Goal: Task Accomplishment & Management: Manage account settings

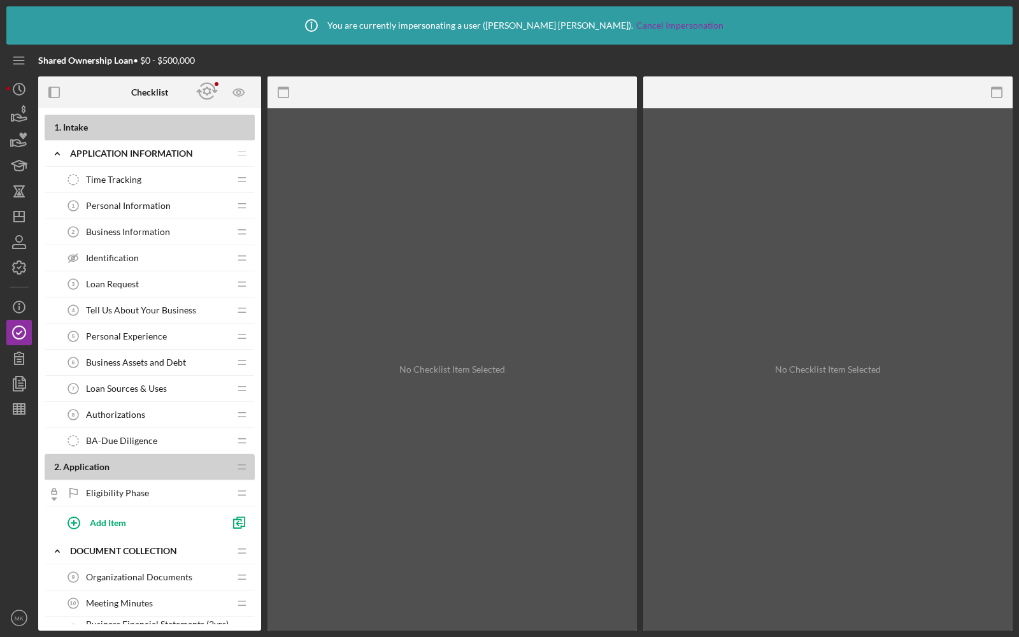
scroll to position [45, 0]
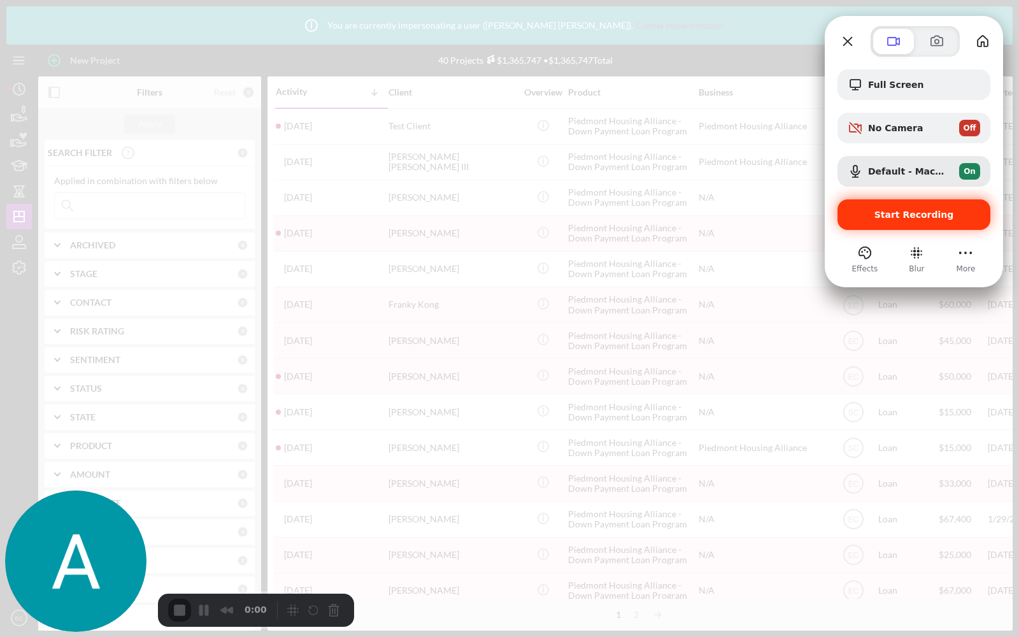
click at [886, 206] on div "Start Recording" at bounding box center [914, 214] width 153 height 31
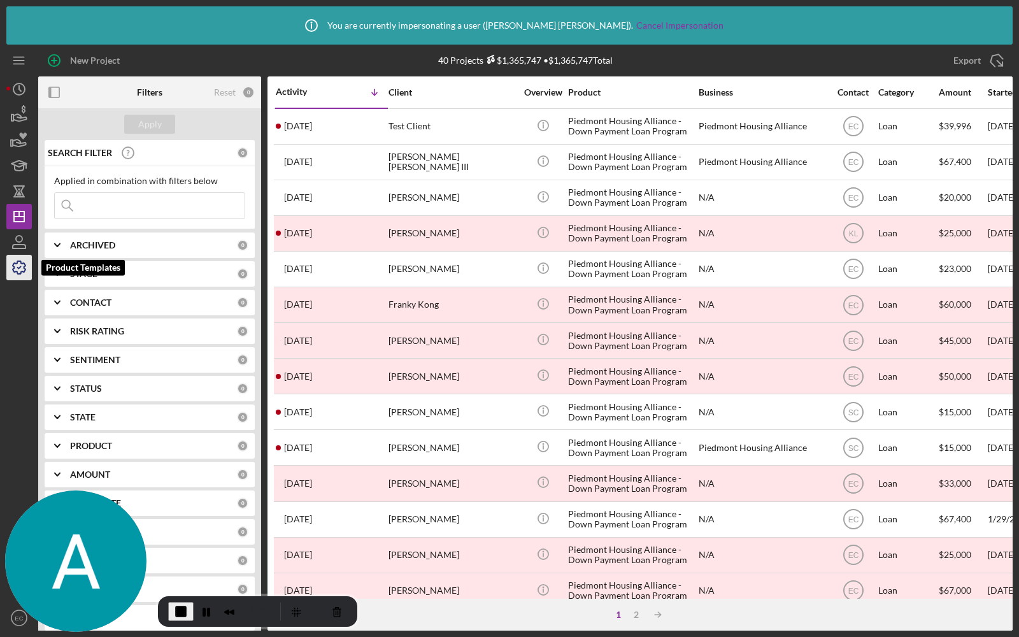
click at [19, 272] on icon "button" at bounding box center [19, 268] width 32 height 32
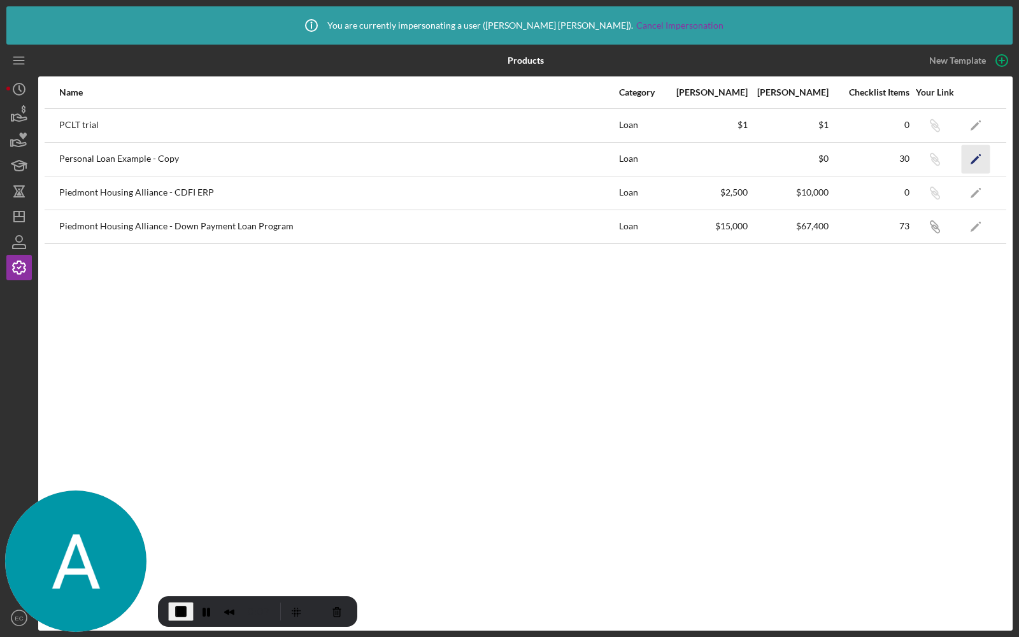
click at [982, 155] on icon "Icon/Edit" at bounding box center [976, 159] width 29 height 29
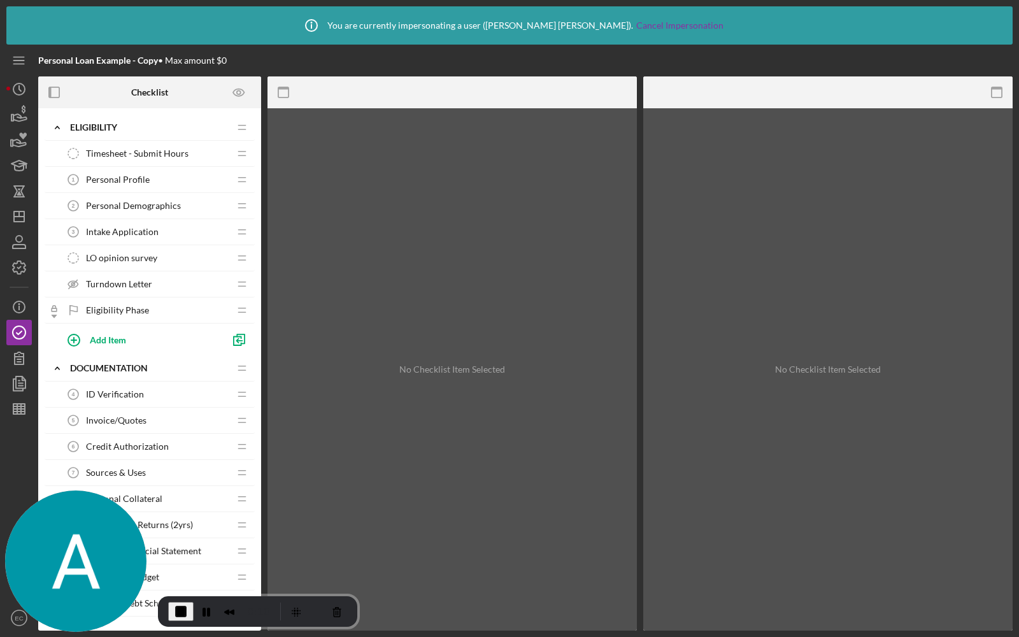
click at [124, 171] on div "Personal Profile 1 Personal Profile" at bounding box center [145, 179] width 169 height 25
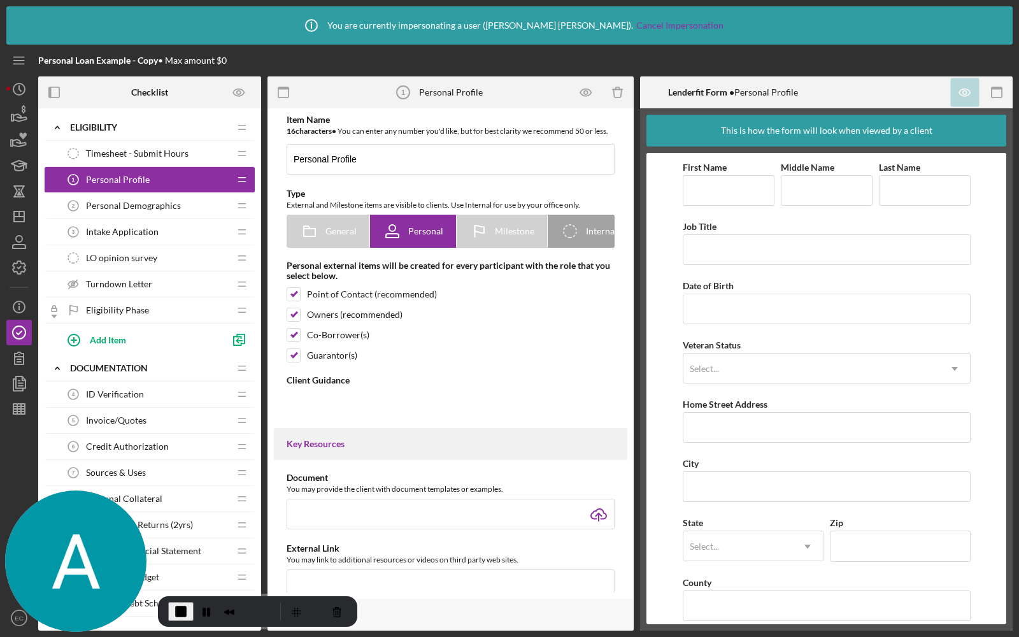
type textarea "<div><strong>Welcome! We're looking forward to working with you.</strong><br><b…"
type textarea "<div>Thanks for knocking out your personal profile within our application platf…"
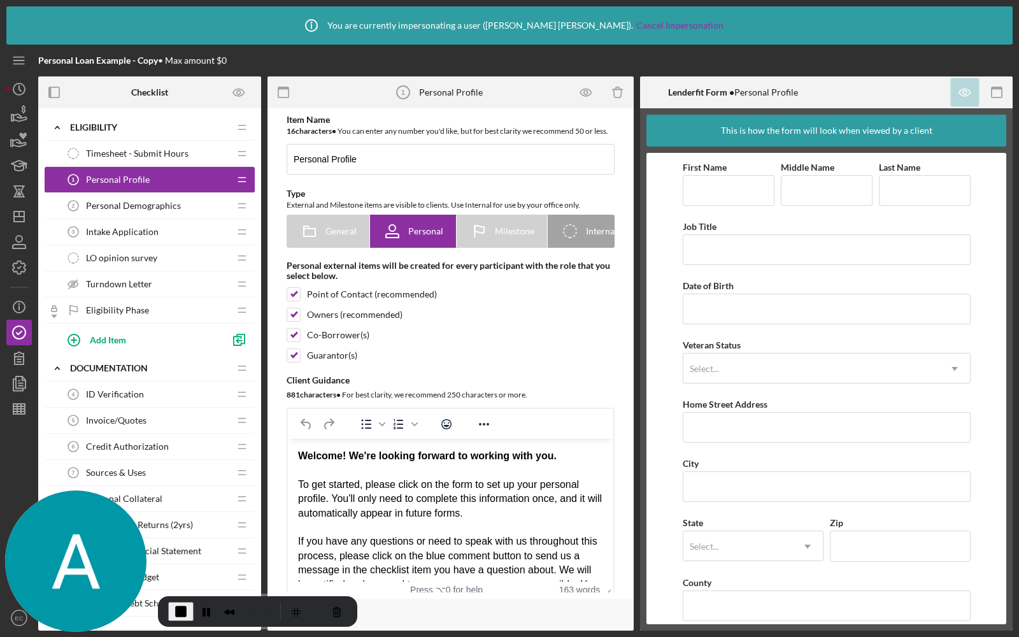
click at [124, 206] on span "Personal Demographics" at bounding box center [133, 206] width 95 height 10
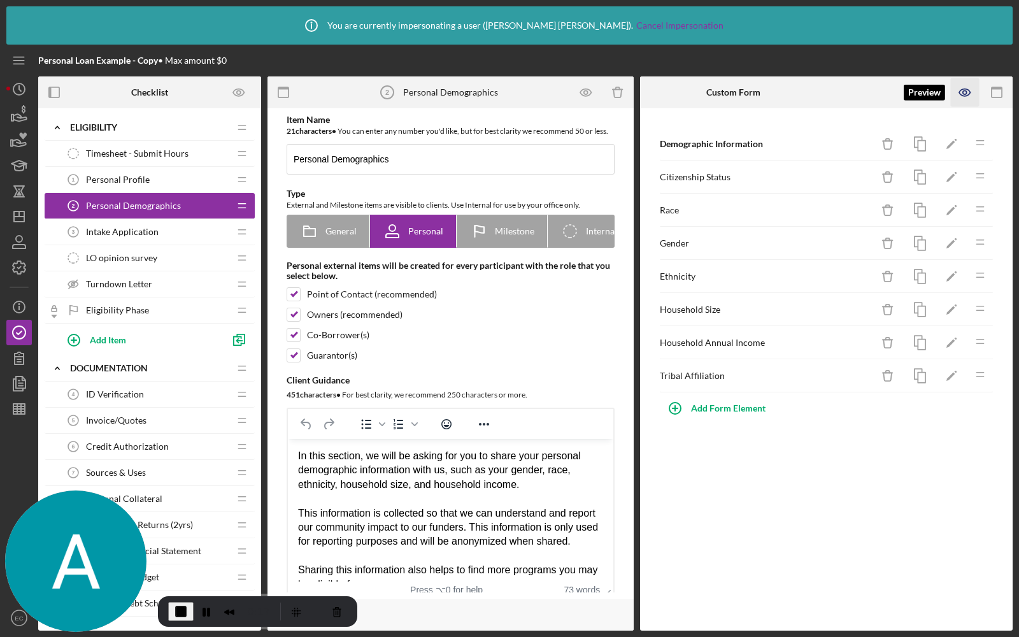
click at [966, 94] on icon "button" at bounding box center [965, 92] width 4 height 4
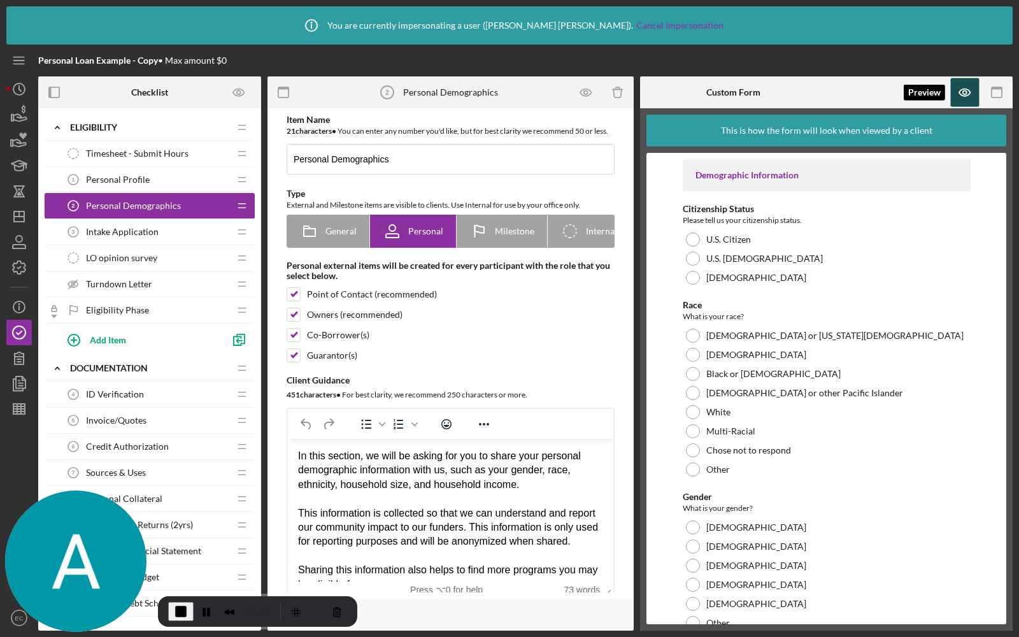
click at [967, 88] on icon "button" at bounding box center [965, 92] width 29 height 29
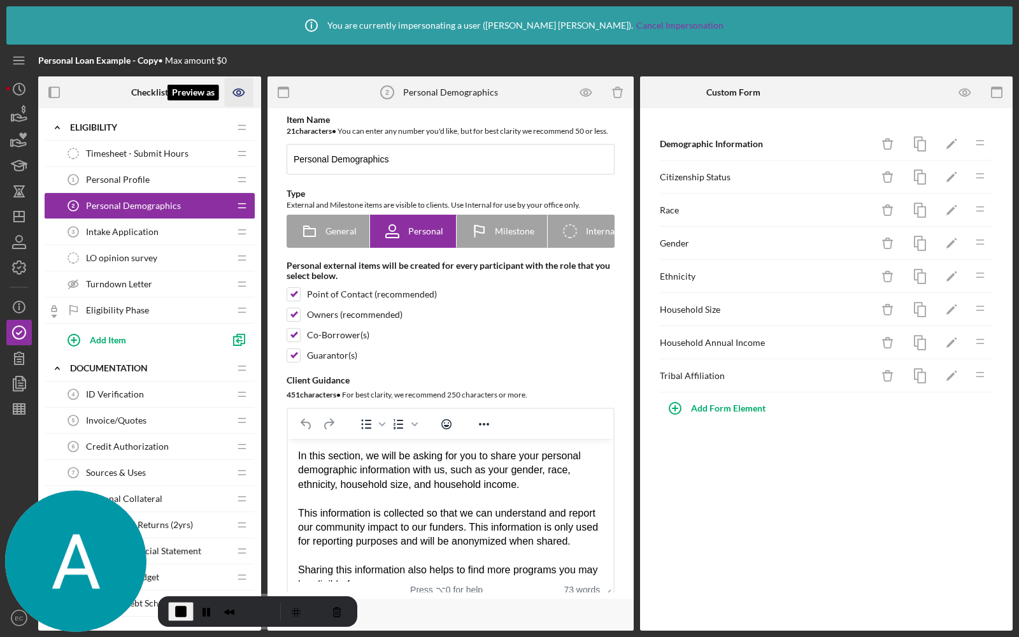
click at [240, 90] on icon "Preview as" at bounding box center [239, 92] width 4 height 4
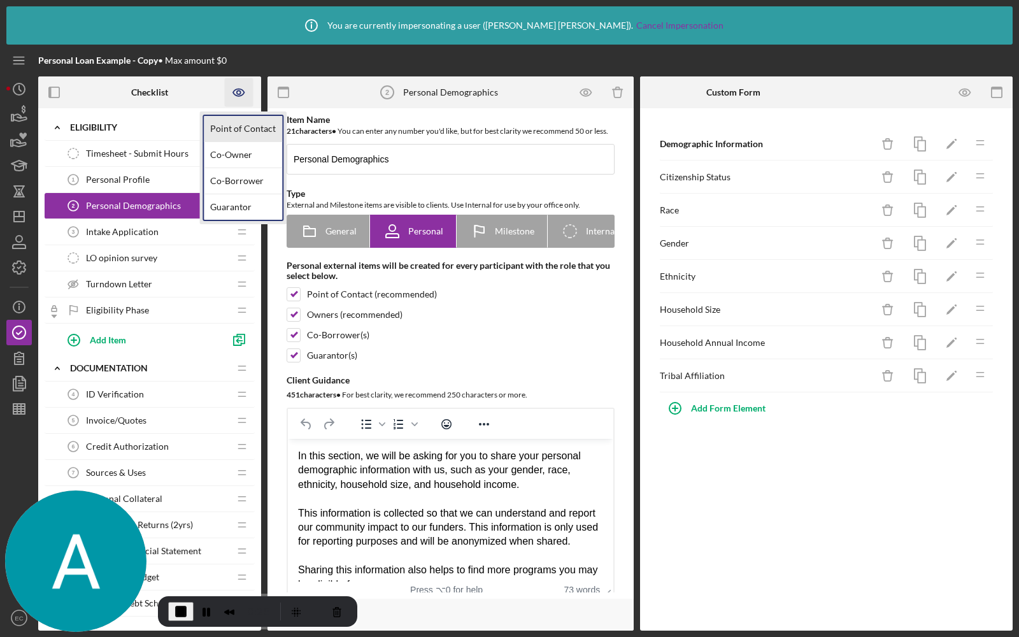
click at [224, 123] on link "Point of Contact" at bounding box center [243, 129] width 78 height 26
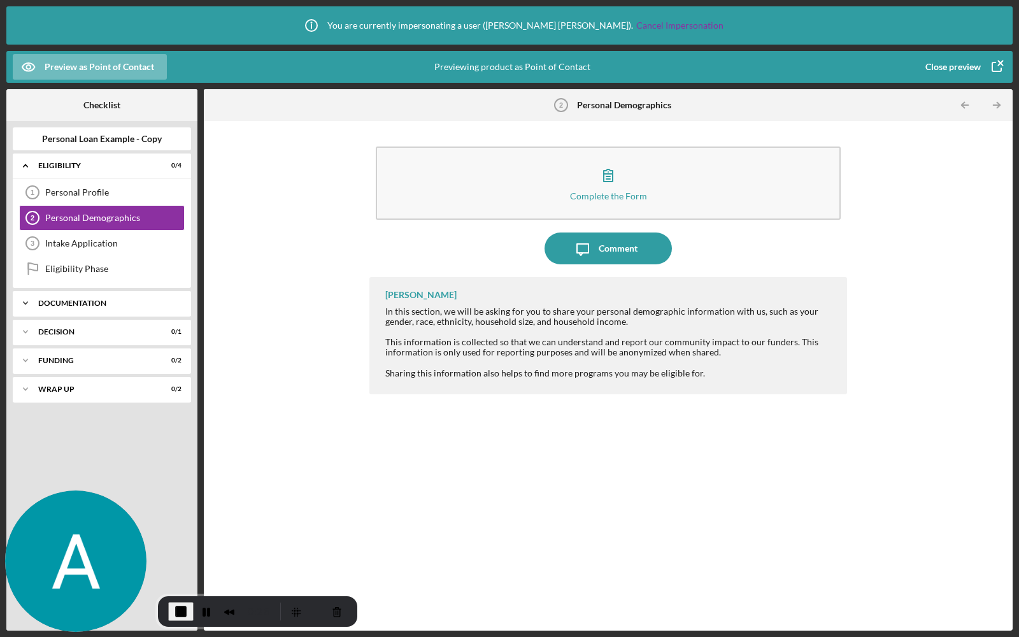
click at [48, 308] on div "Icon/Expander Documentation 0 / 10" at bounding box center [102, 302] width 178 height 25
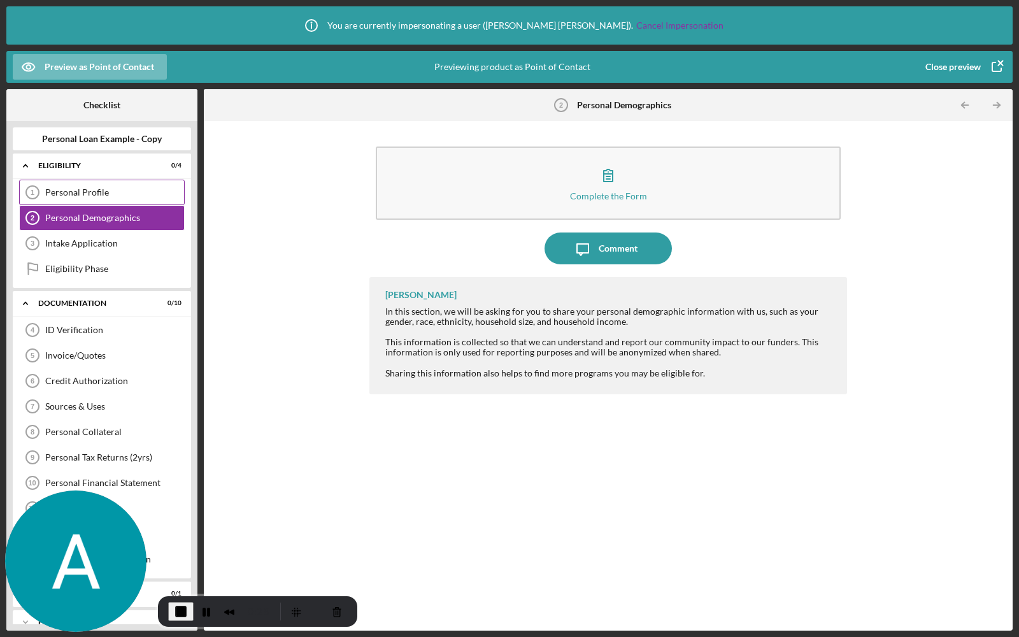
click at [78, 196] on div "Personal Profile" at bounding box center [114, 192] width 139 height 10
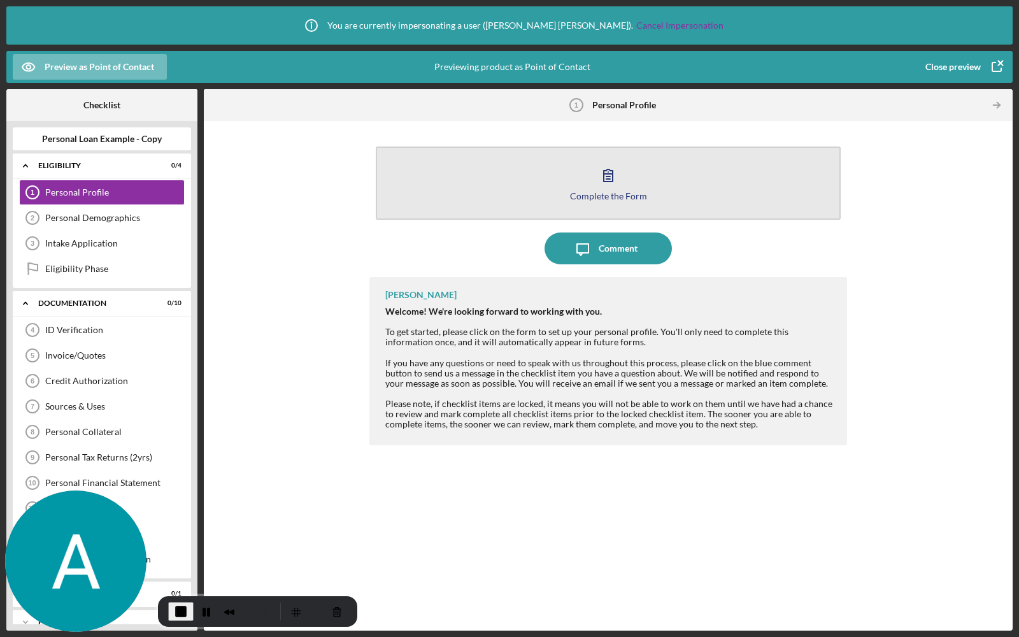
click at [549, 211] on button "Complete the Form Form" at bounding box center [608, 183] width 465 height 73
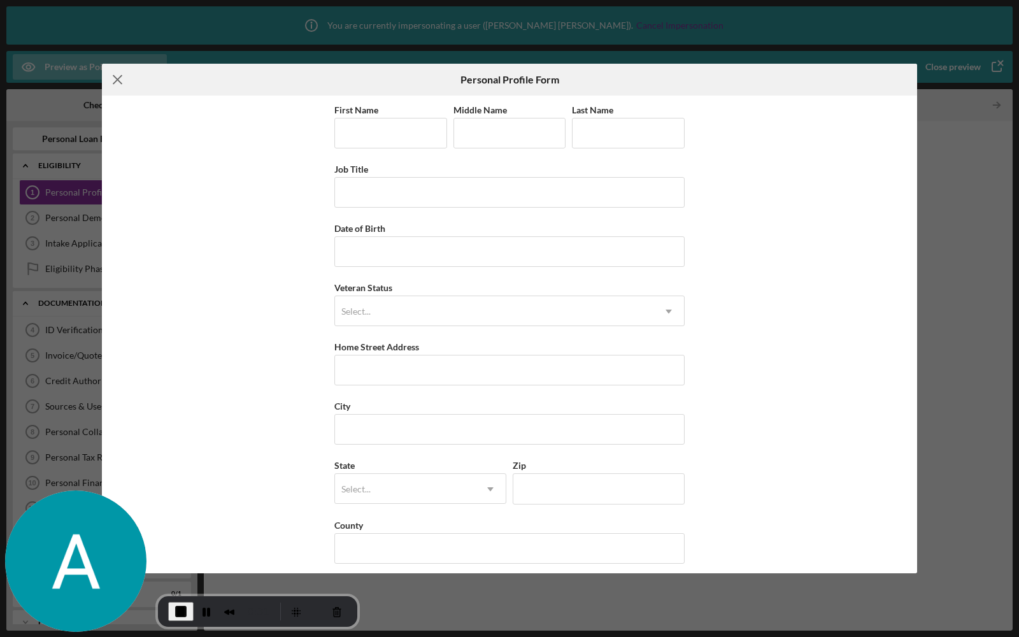
click at [118, 87] on icon "Icon/Menu Close" at bounding box center [118, 80] width 32 height 32
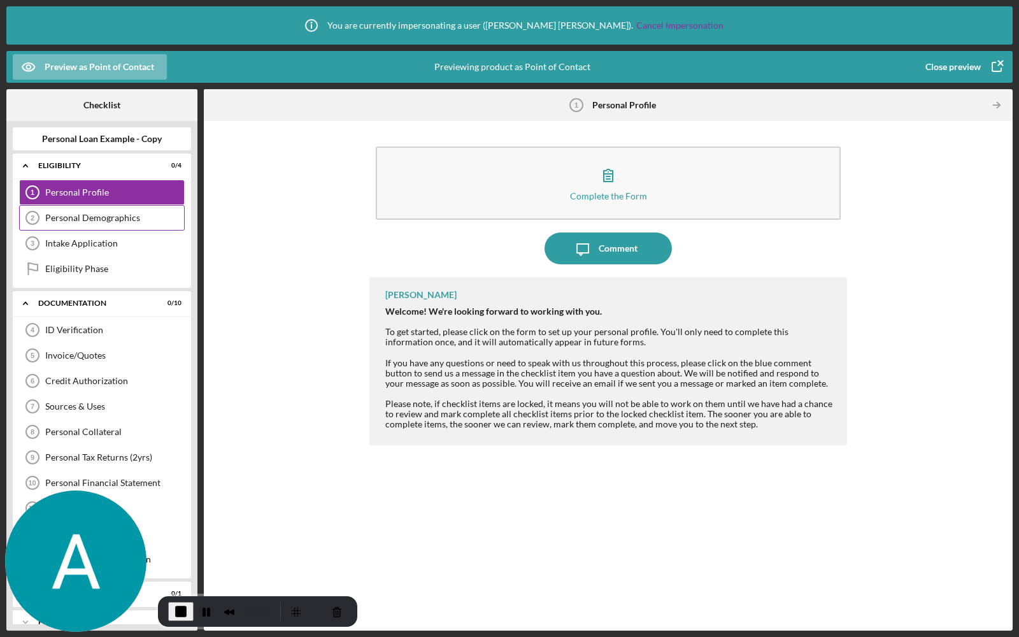
click at [84, 225] on div "Personal Demographics 2 Personal Demographics" at bounding box center [102, 217] width 166 height 25
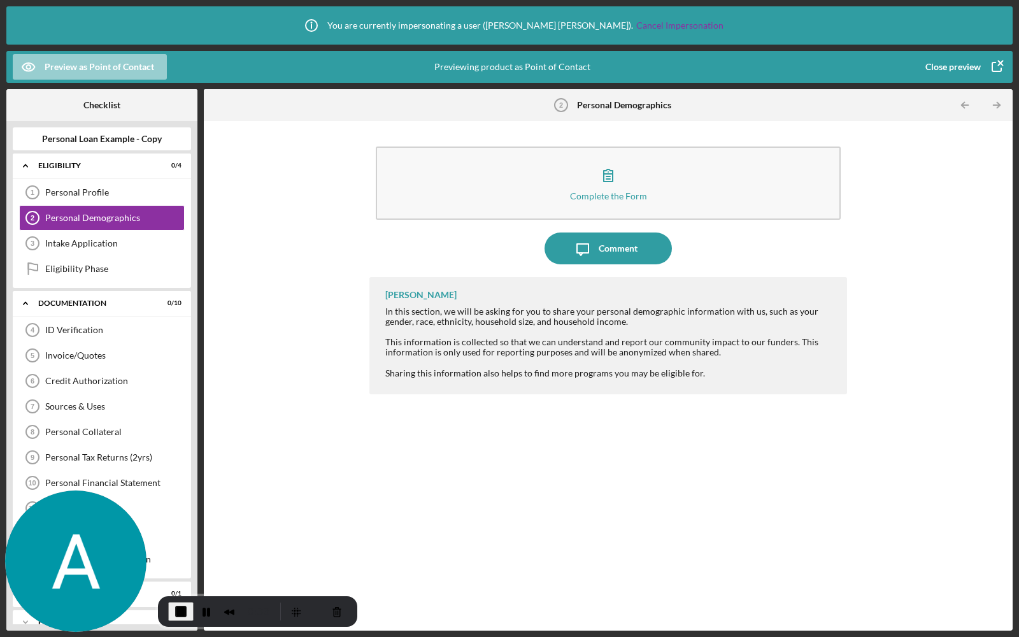
click at [108, 62] on div "Preview as Point of Contact" at bounding box center [100, 66] width 110 height 25
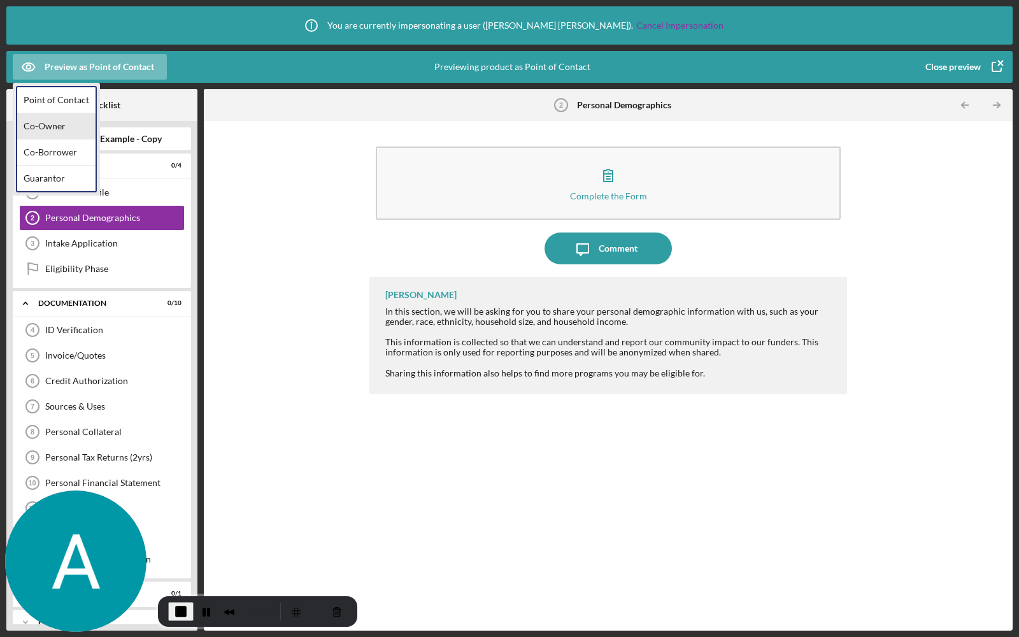
click at [50, 123] on div "Co-Owner" at bounding box center [56, 126] width 78 height 26
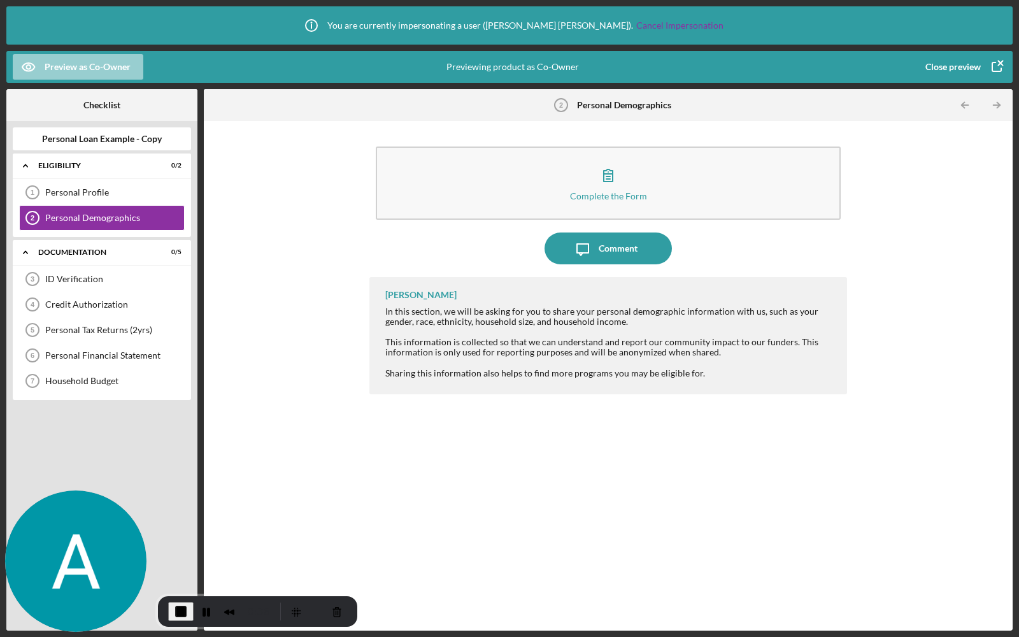
click at [48, 61] on div "Preview as Co-Owner" at bounding box center [88, 66] width 86 height 25
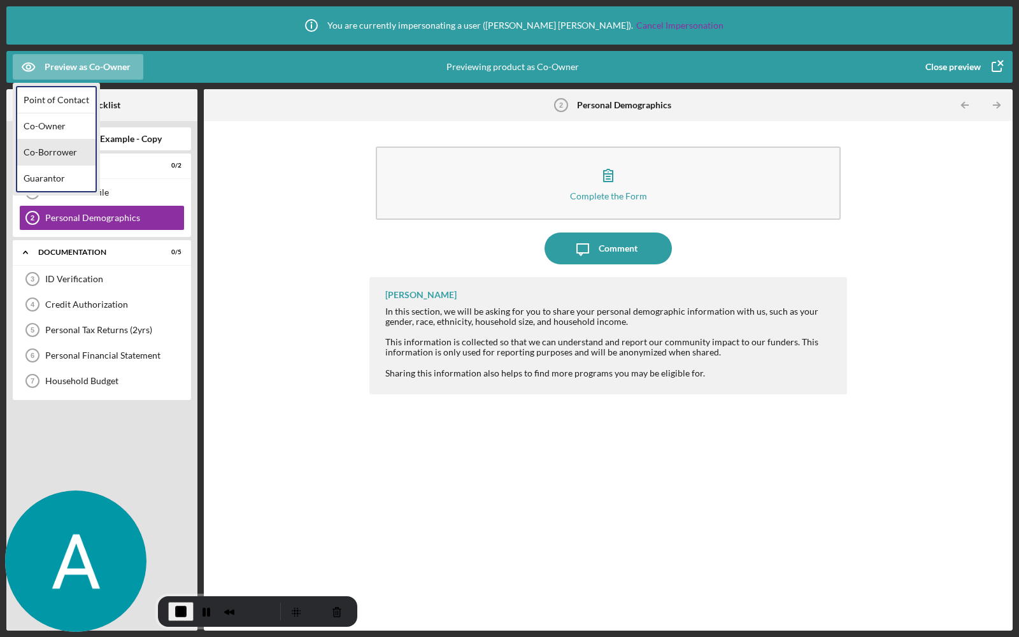
click at [48, 150] on div "Co-Borrower" at bounding box center [56, 153] width 78 height 26
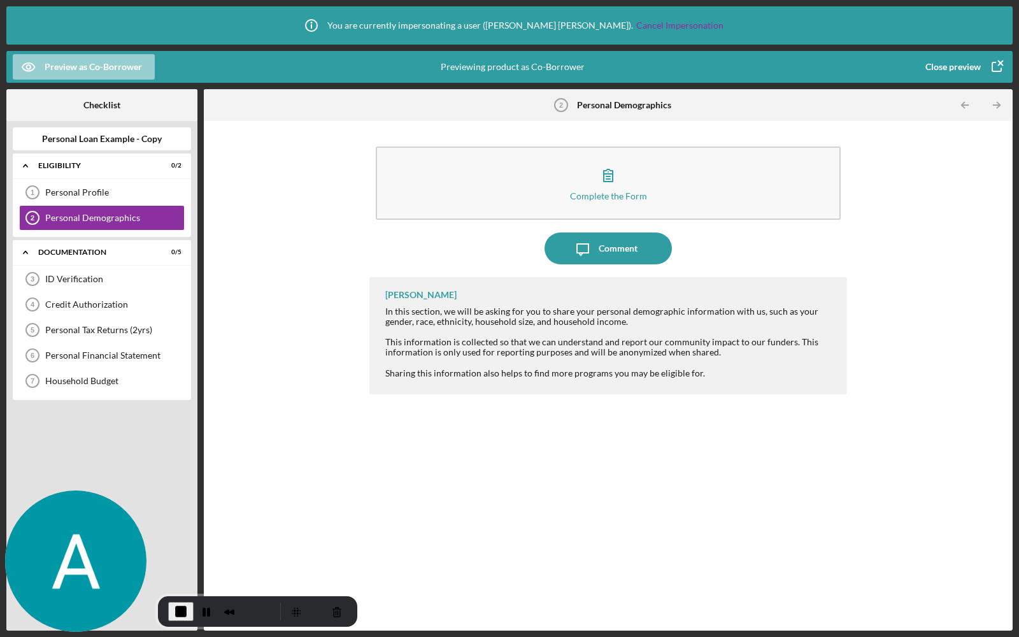
click at [68, 66] on div "Preview as Co-Borrower" at bounding box center [93, 66] width 97 height 25
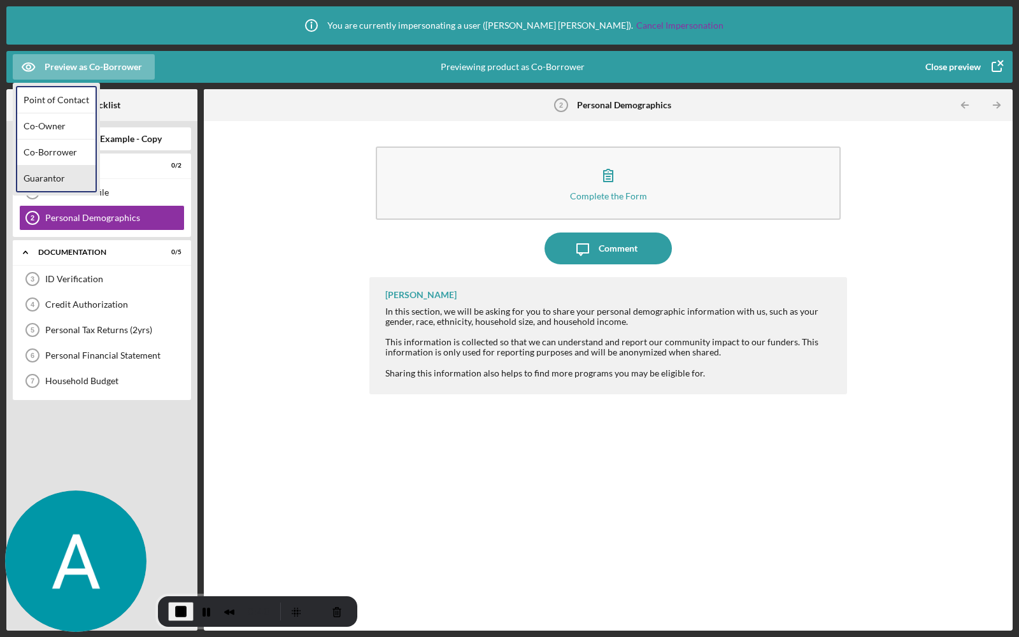
click at [49, 178] on div "Guarantor" at bounding box center [56, 178] width 78 height 25
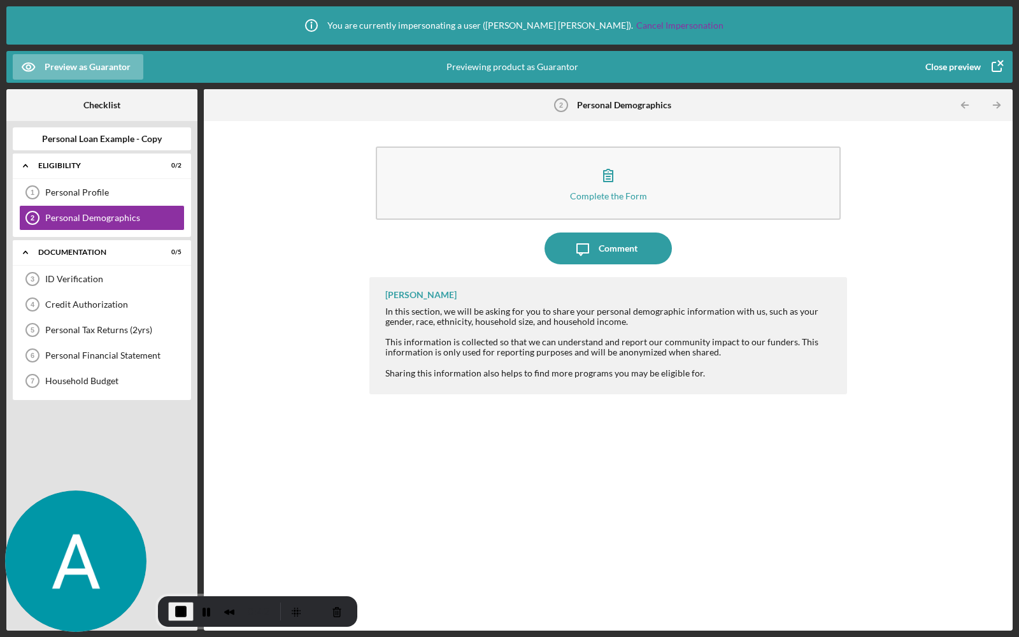
click at [956, 64] on div "Close preview" at bounding box center [953, 66] width 55 height 25
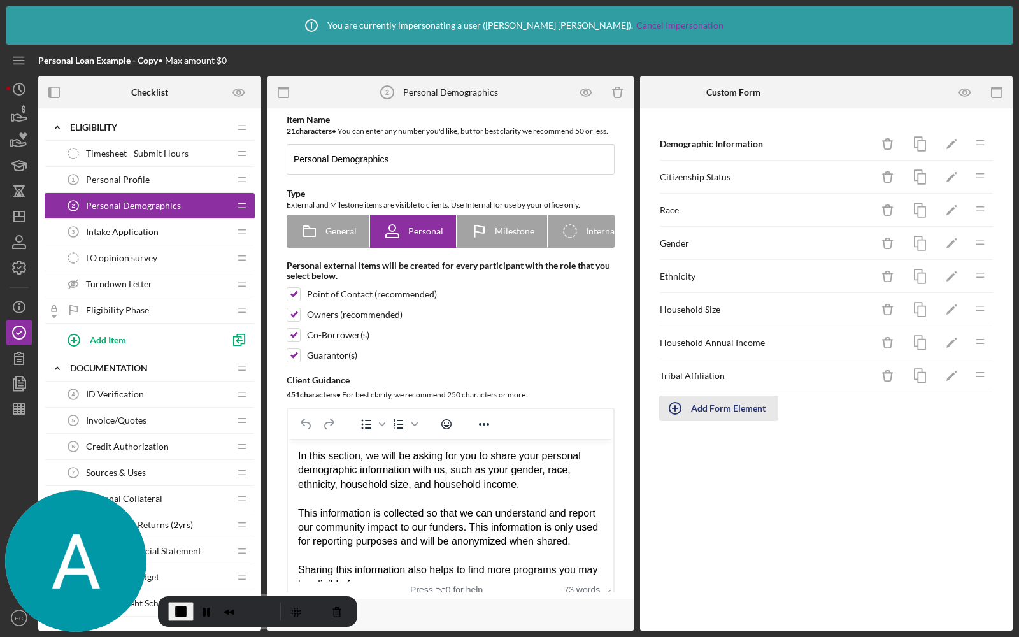
click at [718, 408] on div "Add Form Element" at bounding box center [728, 408] width 75 height 25
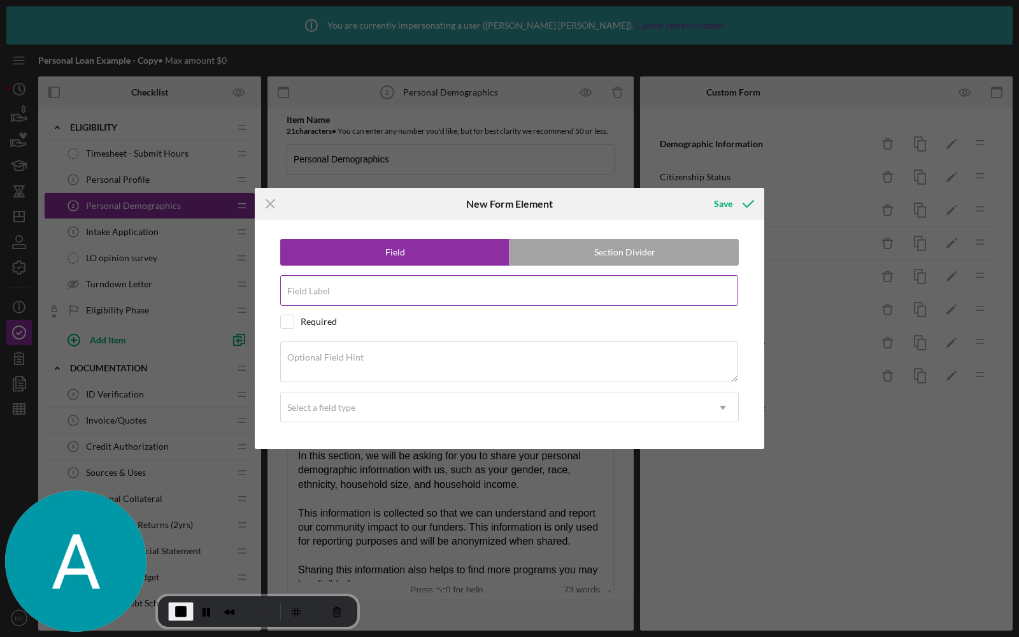
click at [324, 287] on label "Field Label" at bounding box center [308, 291] width 43 height 10
click at [324, 287] on input "Field Label" at bounding box center [509, 290] width 458 height 31
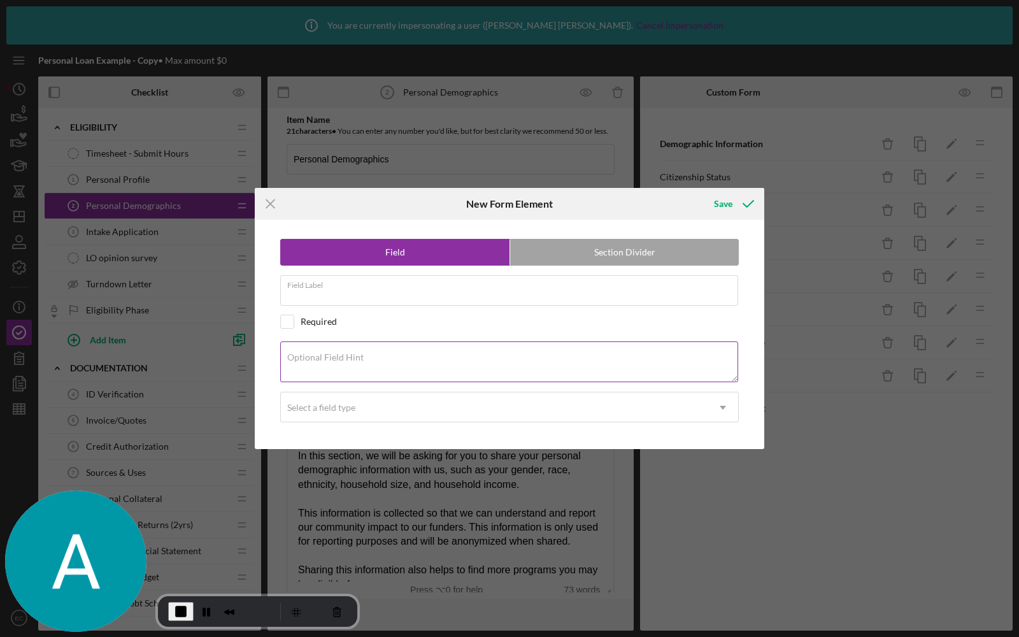
click at [323, 359] on label "Optional Field Hint" at bounding box center [325, 357] width 76 height 10
click at [323, 359] on textarea "Optional Field Hint" at bounding box center [509, 361] width 458 height 41
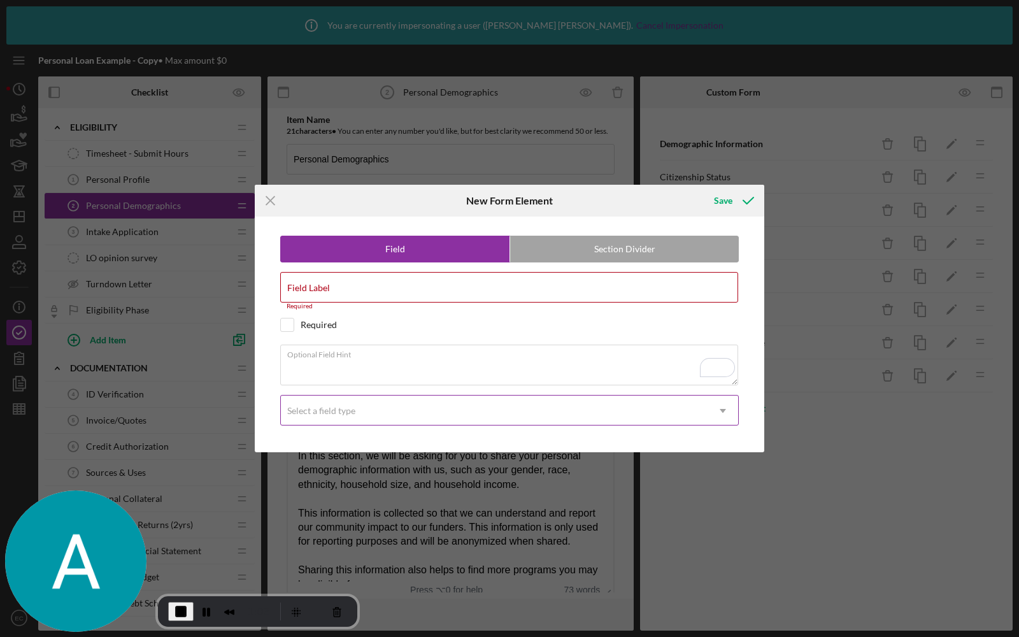
click at [310, 411] on div "Select a field type" at bounding box center [321, 411] width 68 height 10
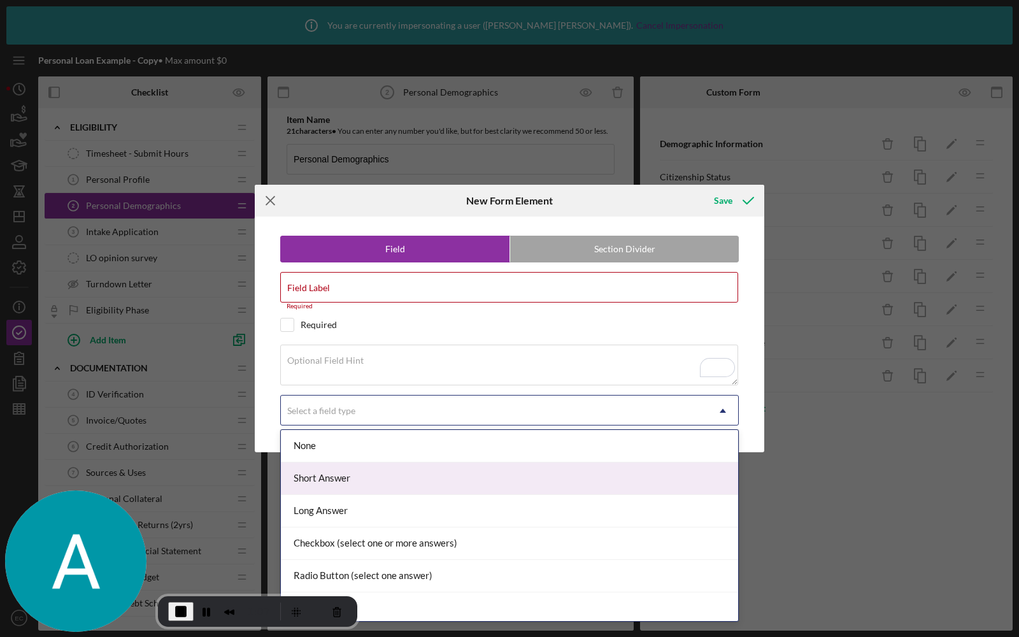
click at [274, 201] on icon "Icon/Menu Close" at bounding box center [271, 201] width 32 height 32
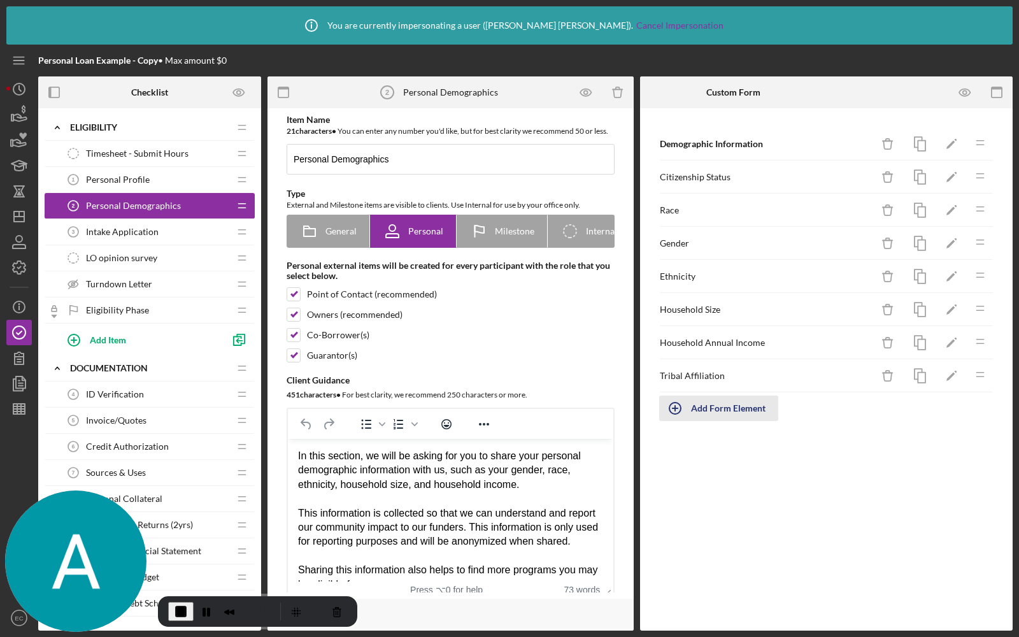
click at [728, 411] on div "Add Form Element" at bounding box center [728, 408] width 75 height 25
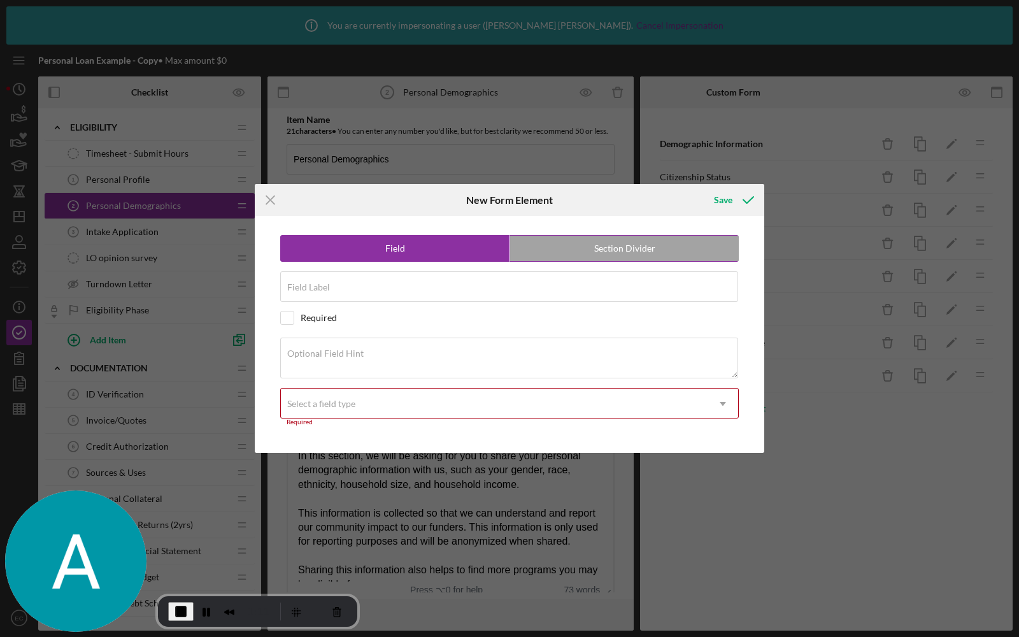
click at [571, 251] on label "Section Divider" at bounding box center [624, 248] width 229 height 25
radio input "false"
radio input "true"
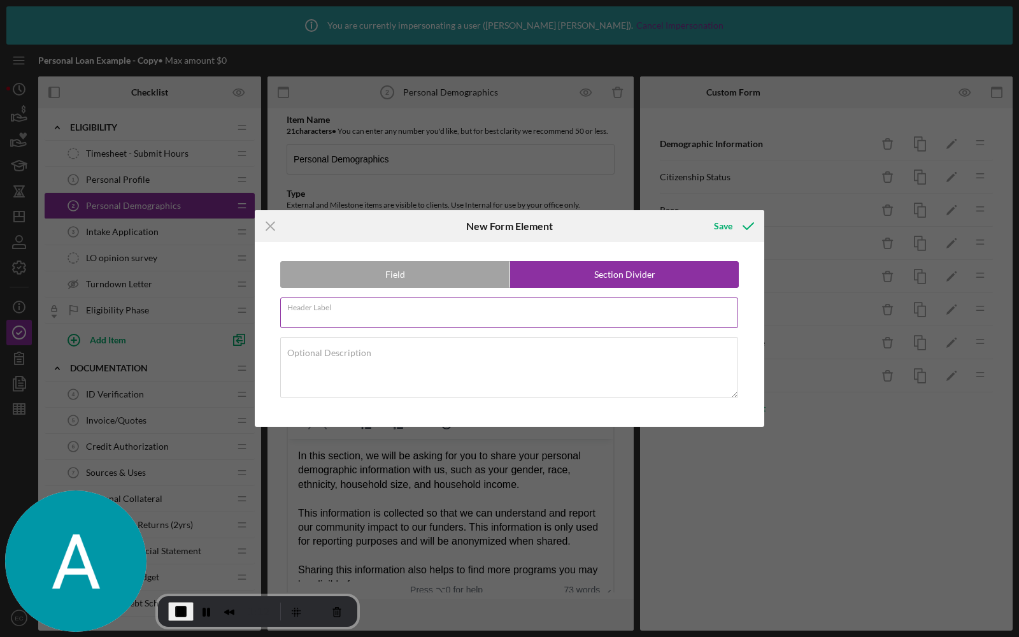
click at [419, 323] on input "Header Label" at bounding box center [509, 312] width 458 height 31
type input "Household Information"
click at [415, 352] on div "Optional Description" at bounding box center [509, 368] width 459 height 63
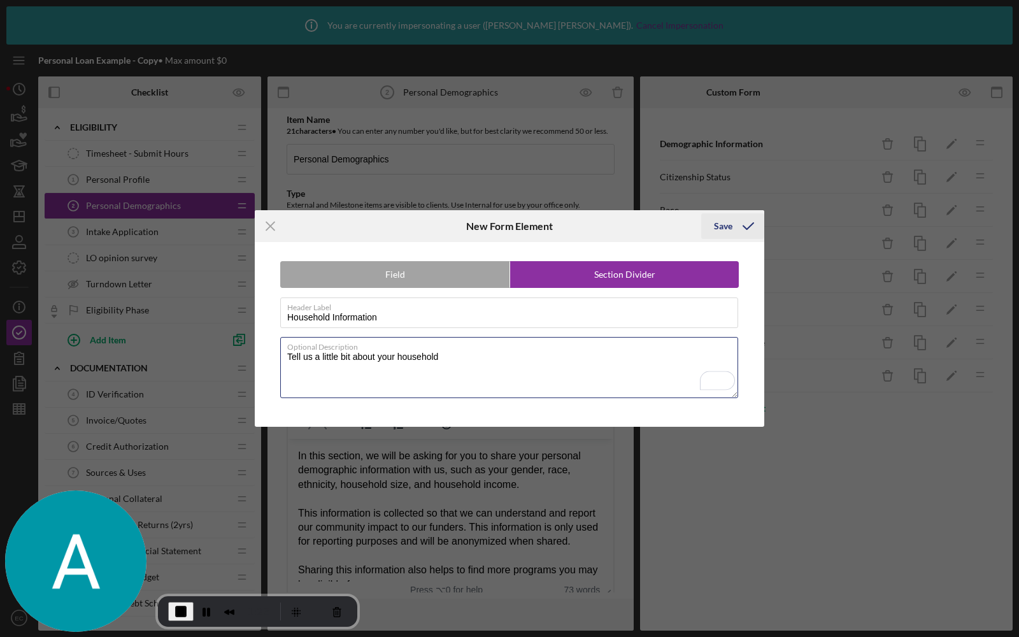
type textarea "Tell us a little bit about your household"
click at [727, 236] on div "Save" at bounding box center [723, 225] width 18 height 25
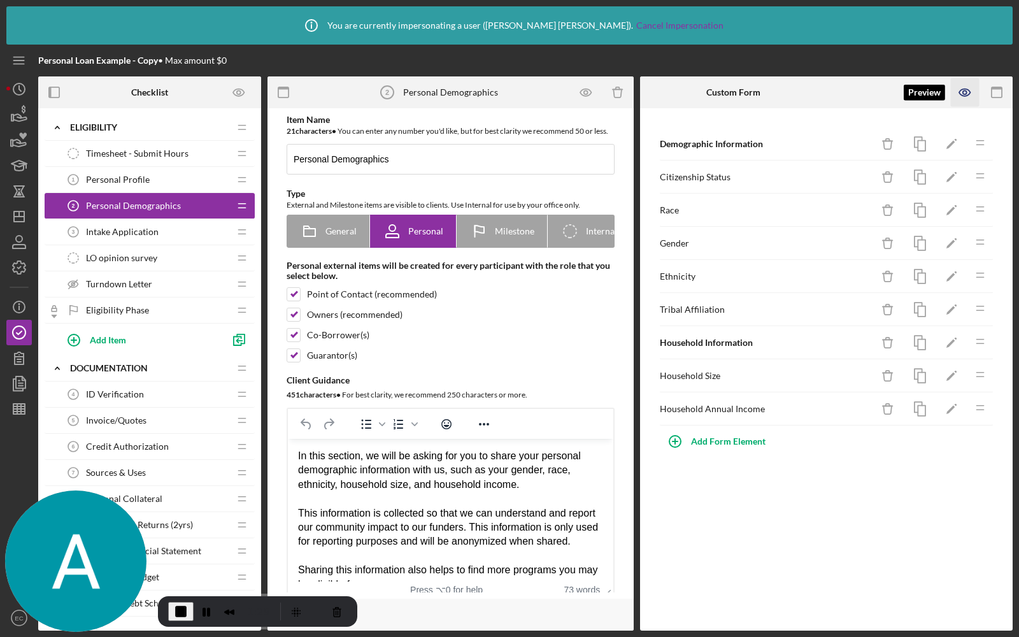
click at [965, 88] on icon "button" at bounding box center [965, 92] width 29 height 29
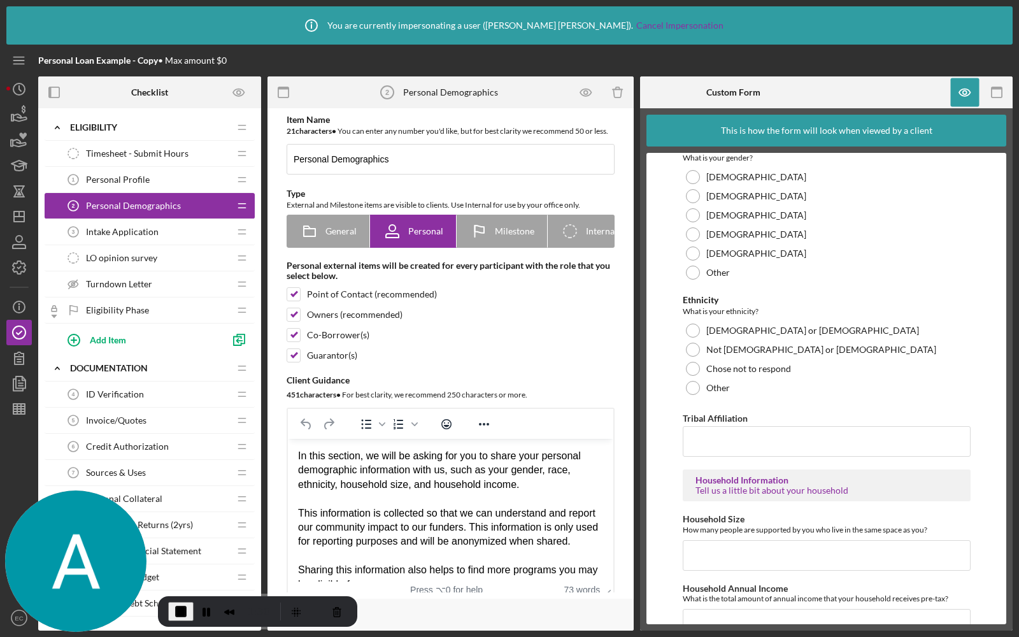
scroll to position [383, 0]
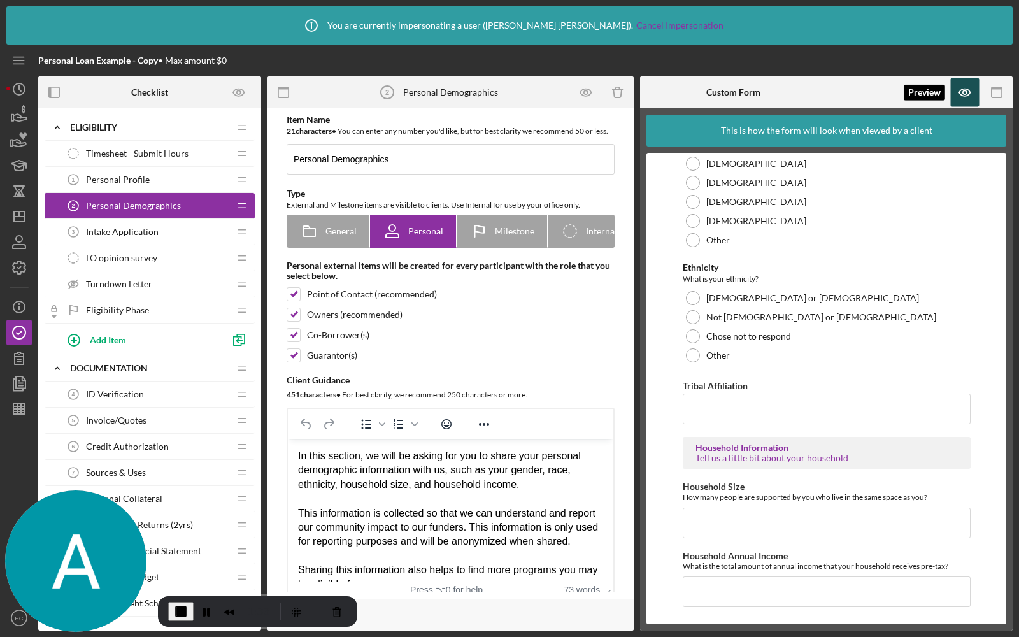
click at [964, 97] on icon "button" at bounding box center [965, 92] width 29 height 29
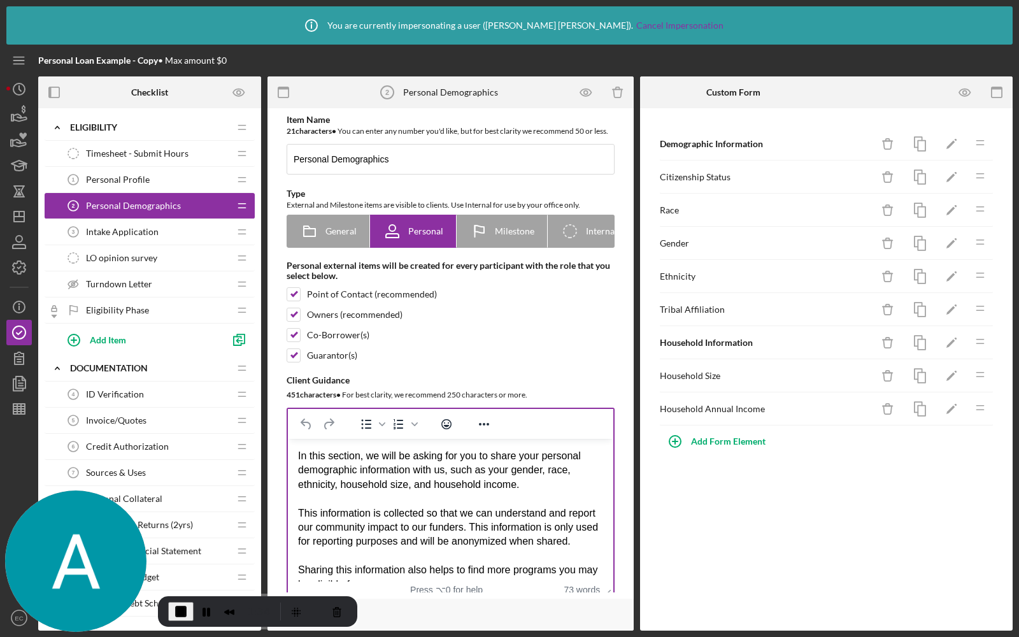
scroll to position [789, 0]
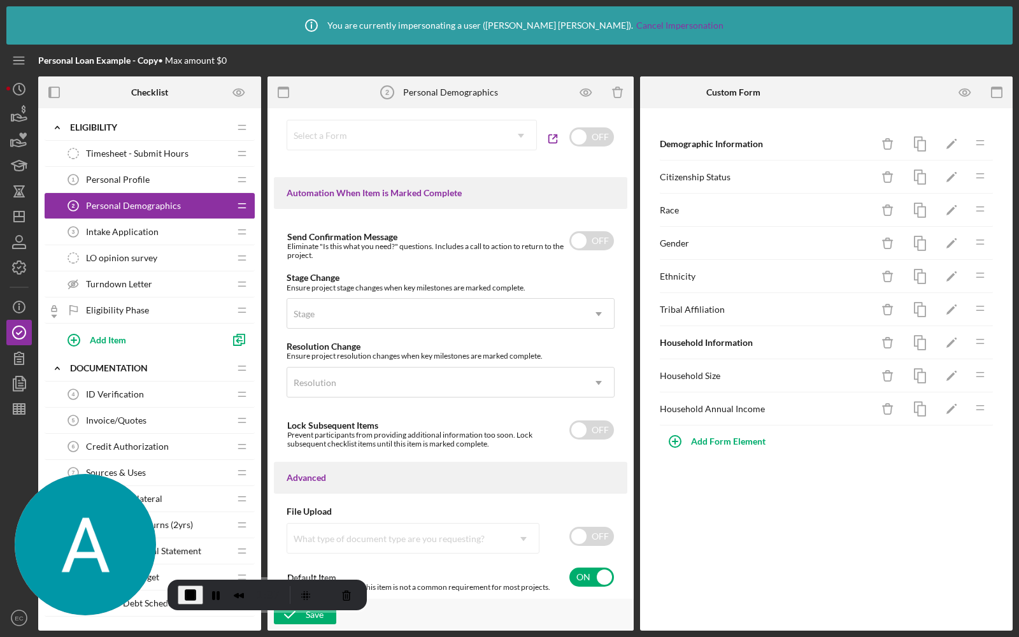
drag, startPoint x: 82, startPoint y: 504, endPoint x: 406, endPoint y: 192, distance: 450.5
click at [156, 474] on img at bounding box center [85, 544] width 141 height 141
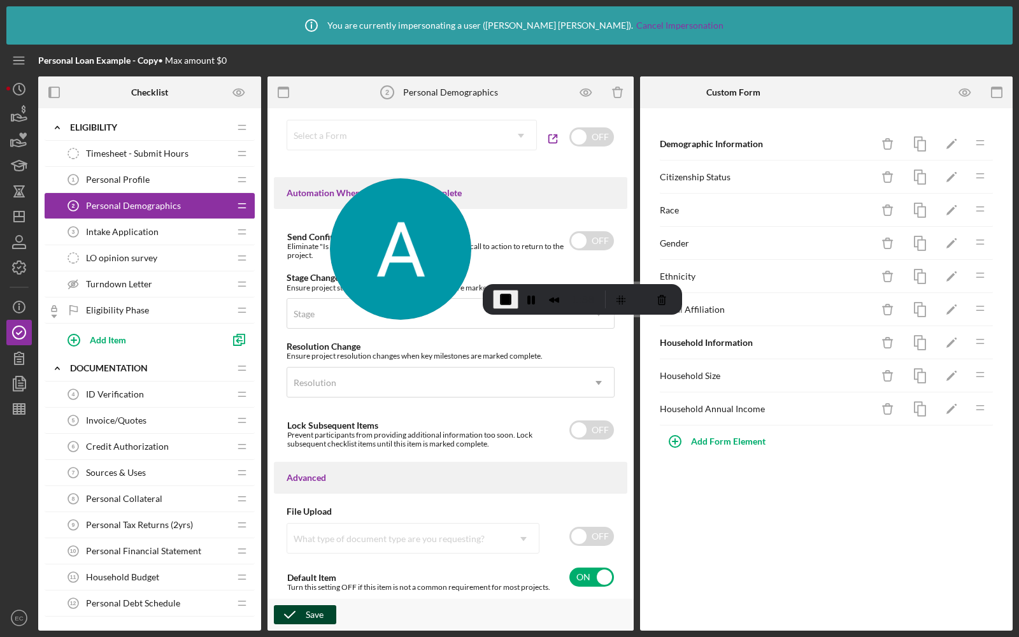
click at [301, 617] on icon "button" at bounding box center [290, 615] width 32 height 32
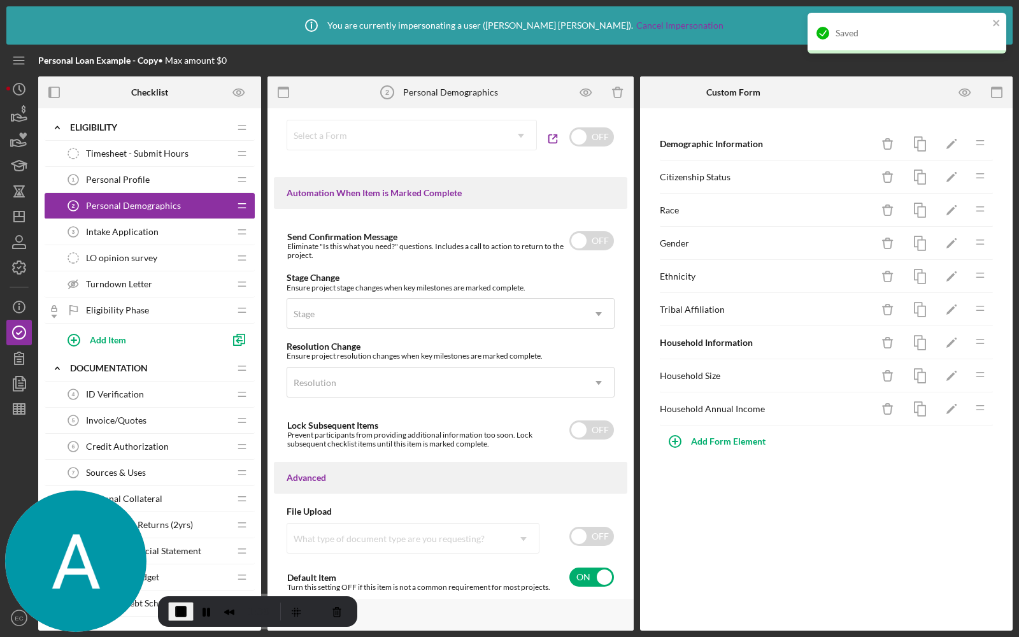
drag, startPoint x: 420, startPoint y: 240, endPoint x: 0, endPoint y: 636, distance: 577.3
click at [0, 636] on body "Icon/Info You are currently impersonating a user ( [PERSON_NAME] ). Cancel Impe…" at bounding box center [509, 318] width 1019 height 637
click at [111, 263] on div "LO opinion survey LO opinion survey" at bounding box center [145, 257] width 169 height 25
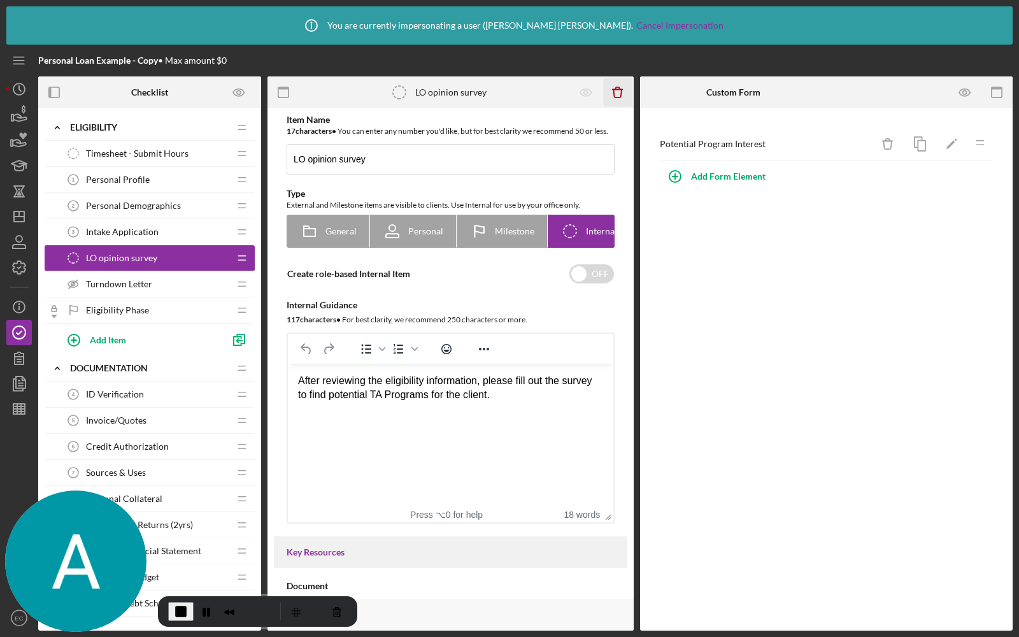
click at [617, 91] on icon "Icon/Delete" at bounding box center [618, 92] width 29 height 29
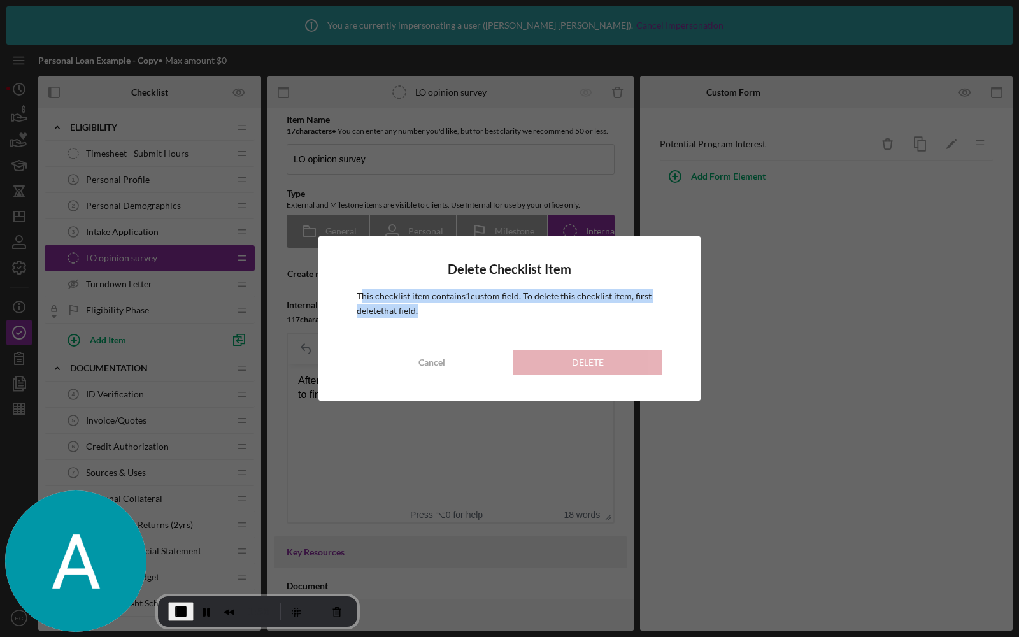
drag, startPoint x: 431, startPoint y: 307, endPoint x: 364, endPoint y: 296, distance: 67.9
click at [364, 296] on p "This checklist item contains 1 custom field . To delete this checklist item, fi…" at bounding box center [510, 303] width 306 height 29
click at [743, 217] on div "Delete Checklist Item This checklist item contains 1 custom field . To delete t…" at bounding box center [509, 318] width 1019 height 637
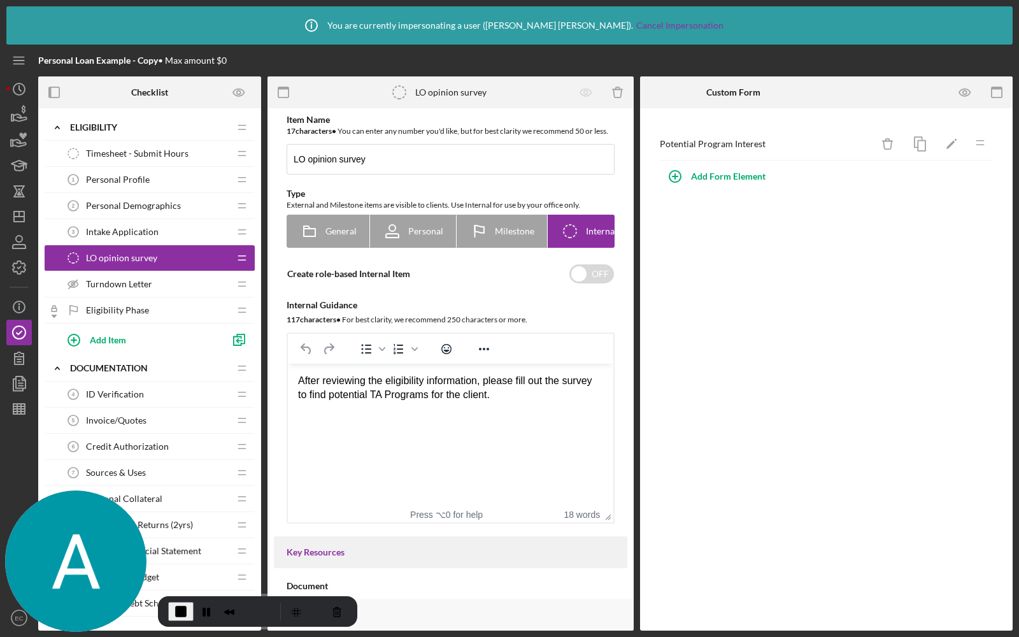
click at [135, 287] on span "Turndown Letter" at bounding box center [119, 284] width 66 height 10
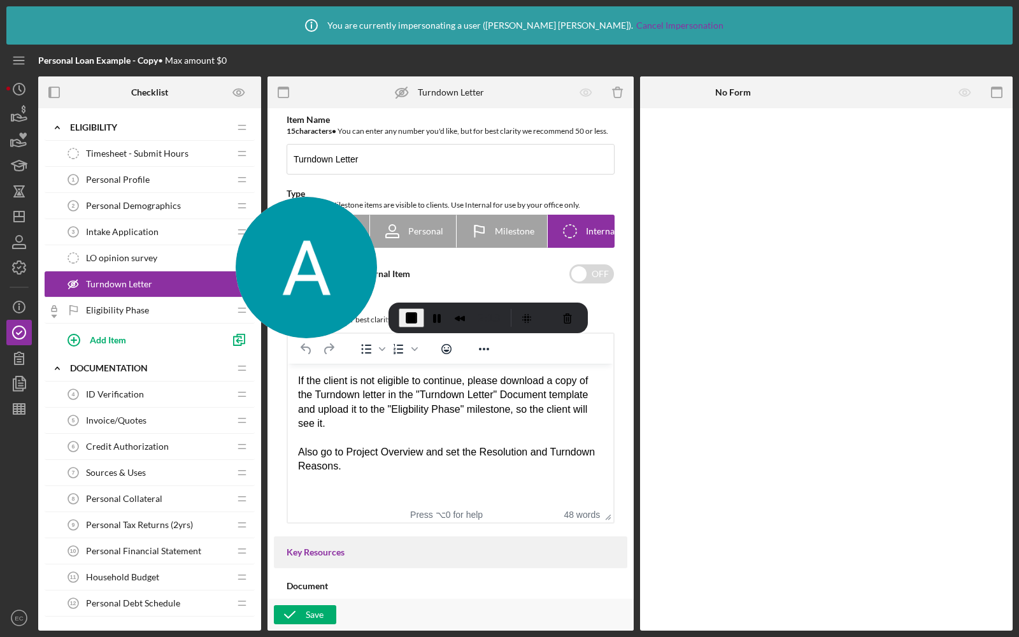
drag, startPoint x: 71, startPoint y: 494, endPoint x: 304, endPoint y: 198, distance: 376.6
click at [304, 198] on img at bounding box center [306, 267] width 141 height 141
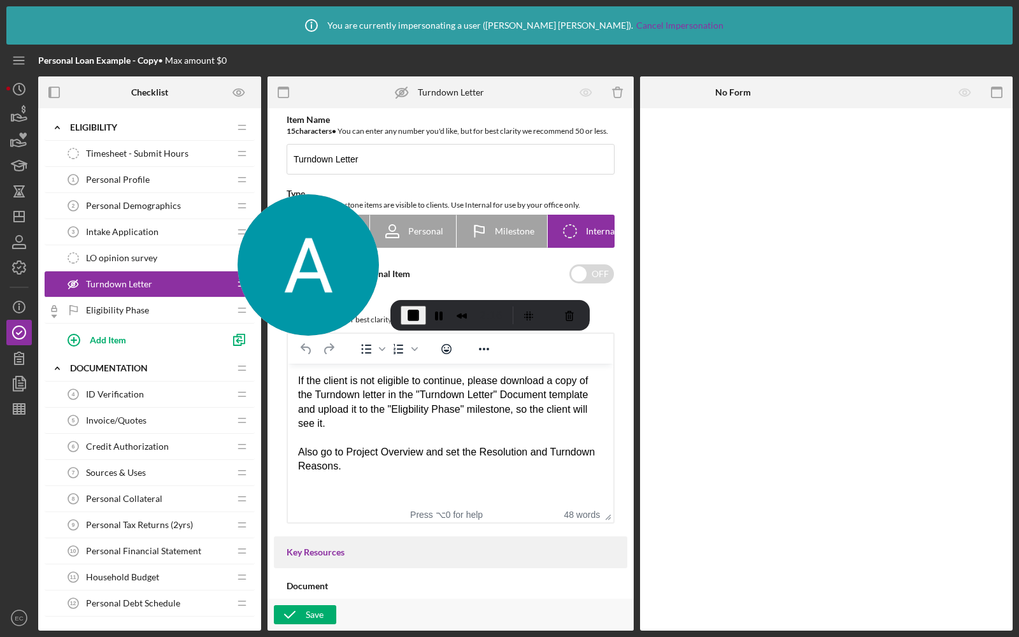
drag, startPoint x: 174, startPoint y: 277, endPoint x: 174, endPoint y: 247, distance: 29.9
click at [174, 247] on div "Timesheet - Submit Hours Timesheet - Submit Hours Icon/Drag Personal Profile 1 …" at bounding box center [150, 248] width 210 height 215
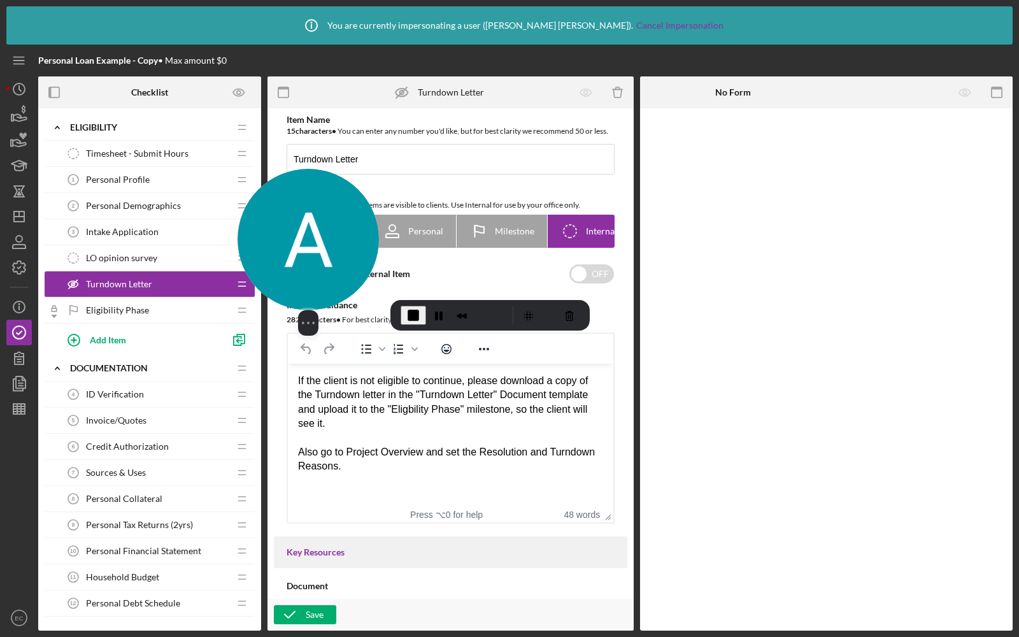
drag, startPoint x: 290, startPoint y: 250, endPoint x: 0, endPoint y: 636, distance: 483.6
click at [0, 636] on body "Icon/Info You are currently impersonating a user ( [PERSON_NAME] ). Cancel Impe…" at bounding box center [509, 318] width 1019 height 637
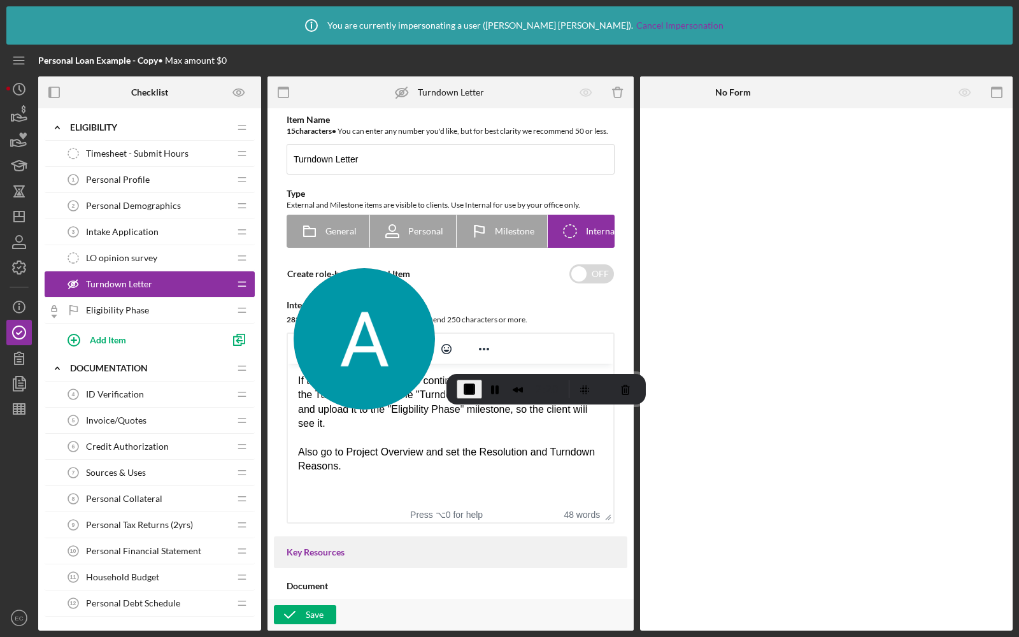
drag, startPoint x: 72, startPoint y: 512, endPoint x: 383, endPoint y: 276, distance: 390.1
click at [383, 276] on img at bounding box center [364, 338] width 141 height 141
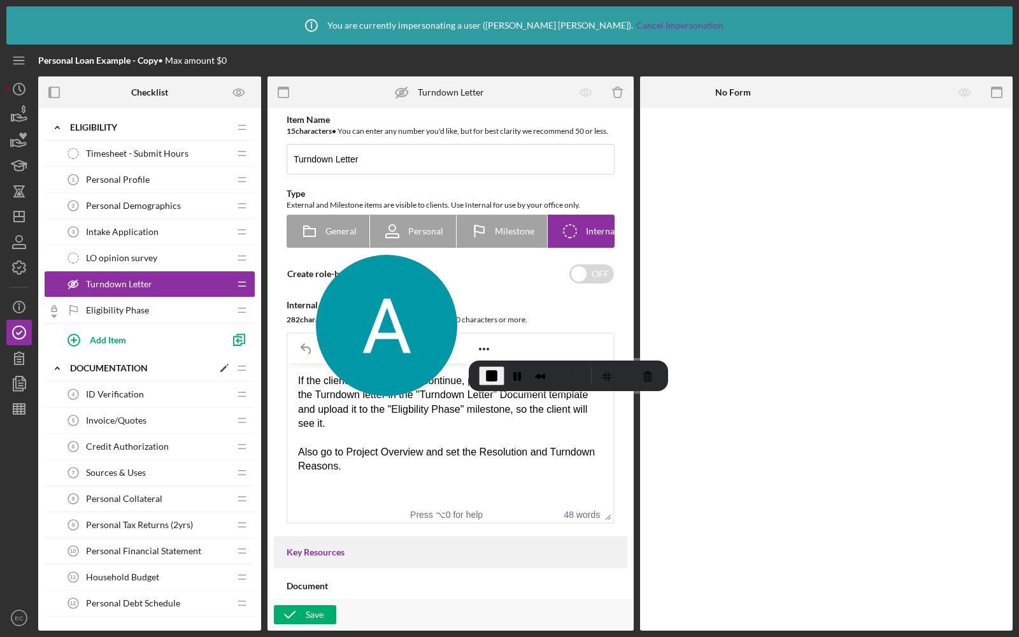
click at [224, 366] on polygon at bounding box center [223, 369] width 7 height 7
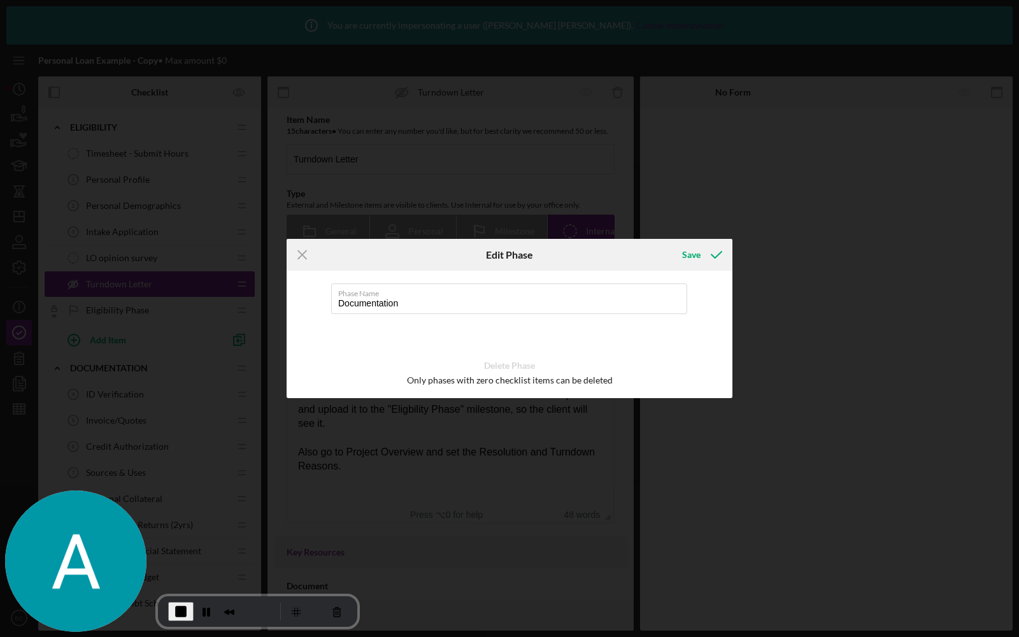
drag, startPoint x: 390, startPoint y: 324, endPoint x: 0, endPoint y: 636, distance: 500.3
click at [0, 636] on body "Icon/Info You are currently impersonating a user ( [PERSON_NAME] ). Cancel Impe…" at bounding box center [509, 318] width 1019 height 637
click at [301, 254] on line at bounding box center [302, 255] width 8 height 8
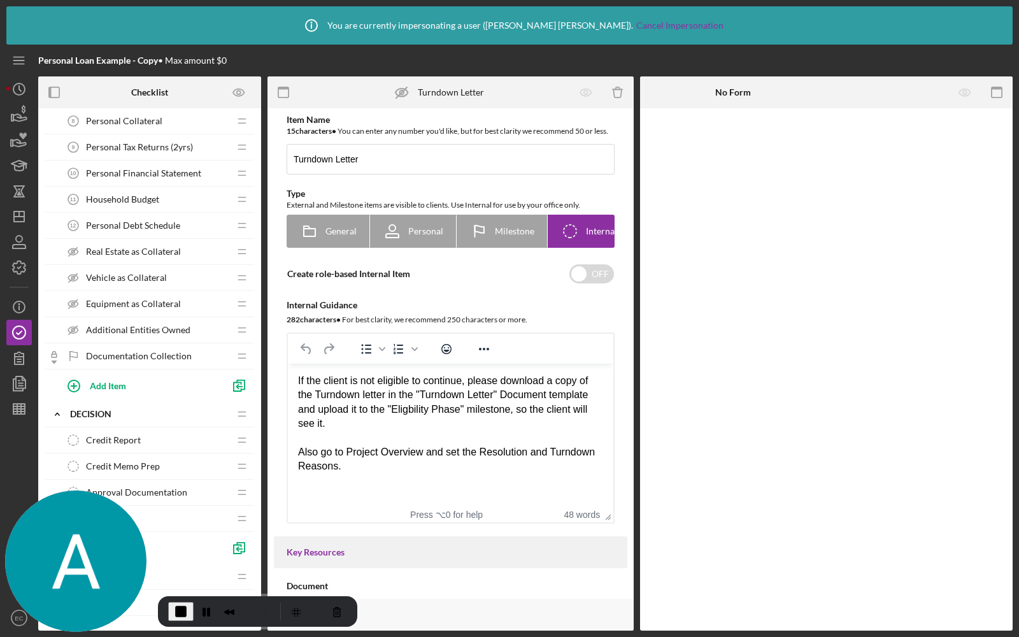
scroll to position [404, 0]
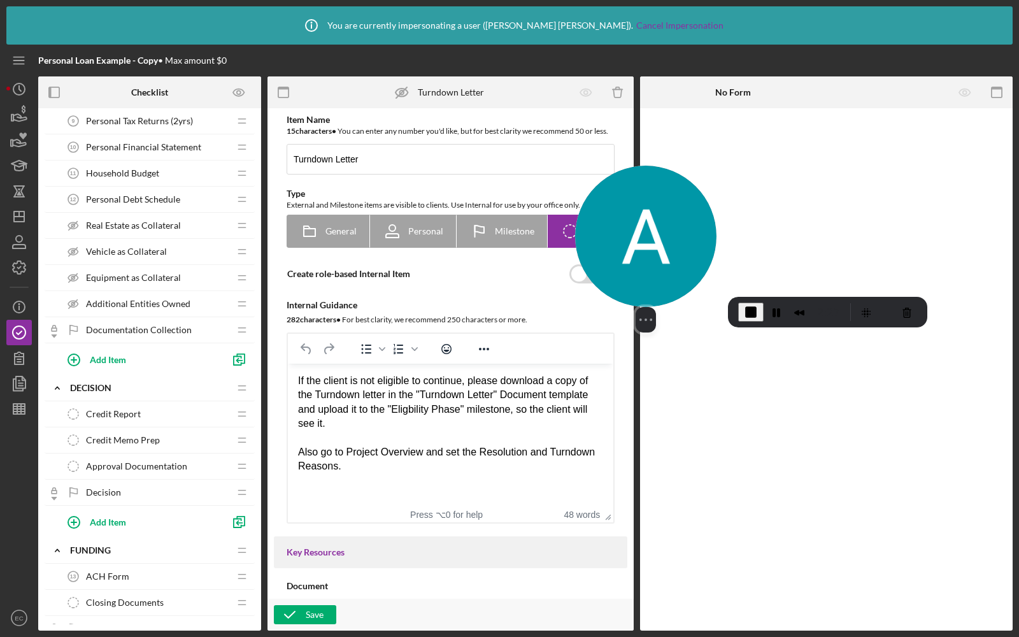
drag, startPoint x: 64, startPoint y: 526, endPoint x: 634, endPoint y: 226, distance: 644.0
click at [634, 226] on img at bounding box center [645, 236] width 141 height 141
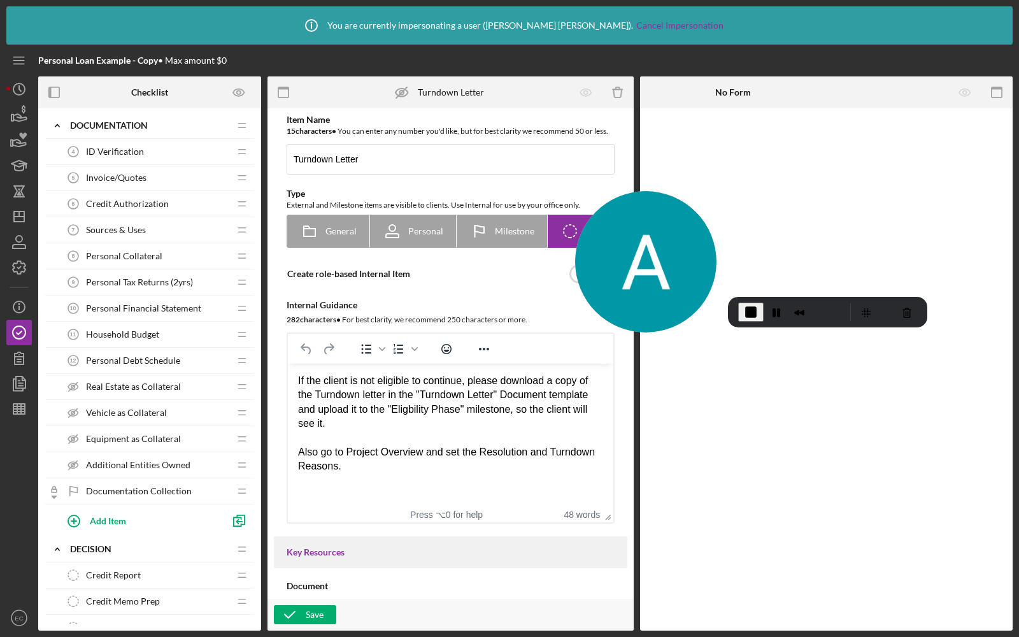
scroll to position [240, 0]
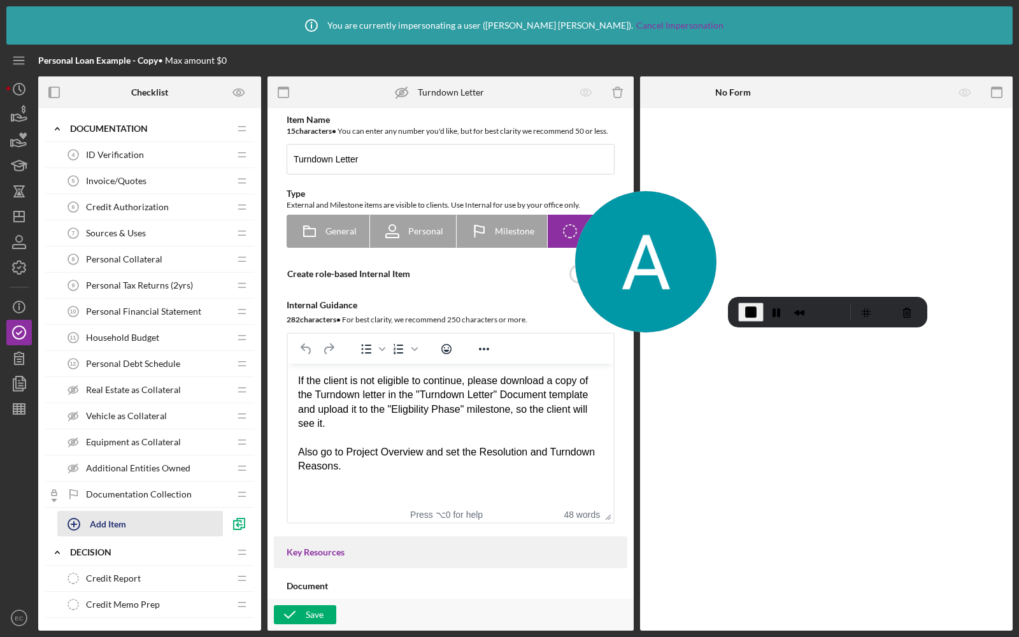
click at [86, 516] on icon "button" at bounding box center [74, 524] width 32 height 32
click at [87, 529] on input "Proof of Debts" at bounding box center [155, 529] width 197 height 31
type input "Social Security Benefits Letter"
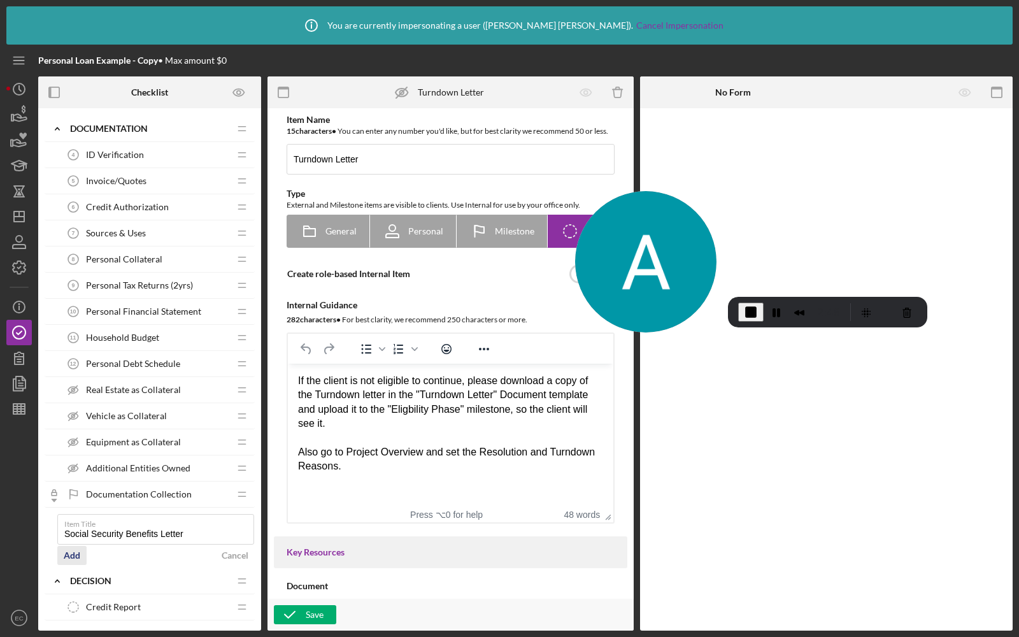
click at [70, 552] on div "Add" at bounding box center [72, 555] width 17 height 19
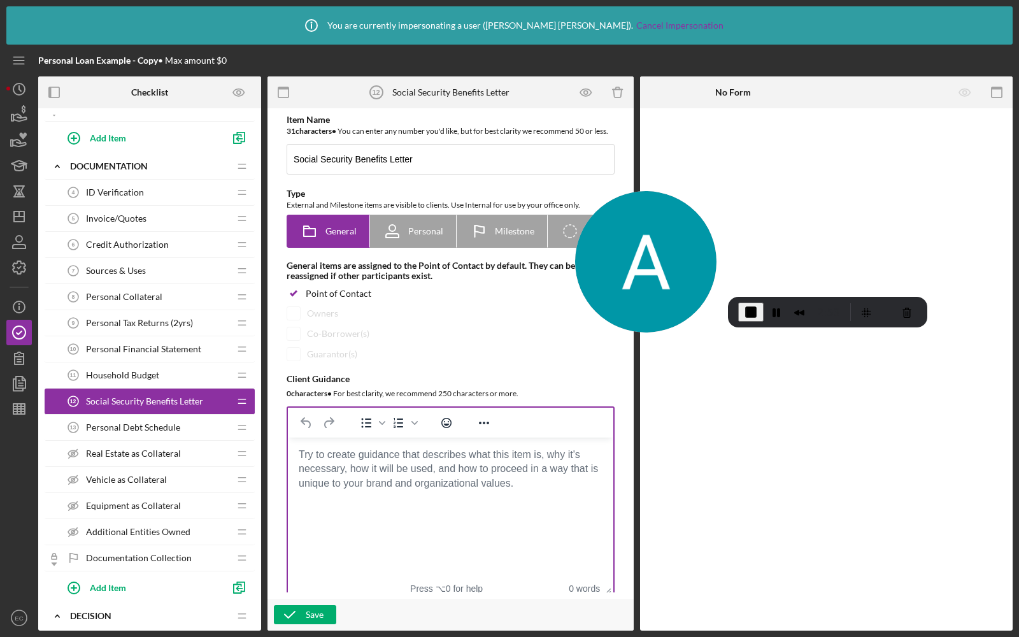
scroll to position [109, 0]
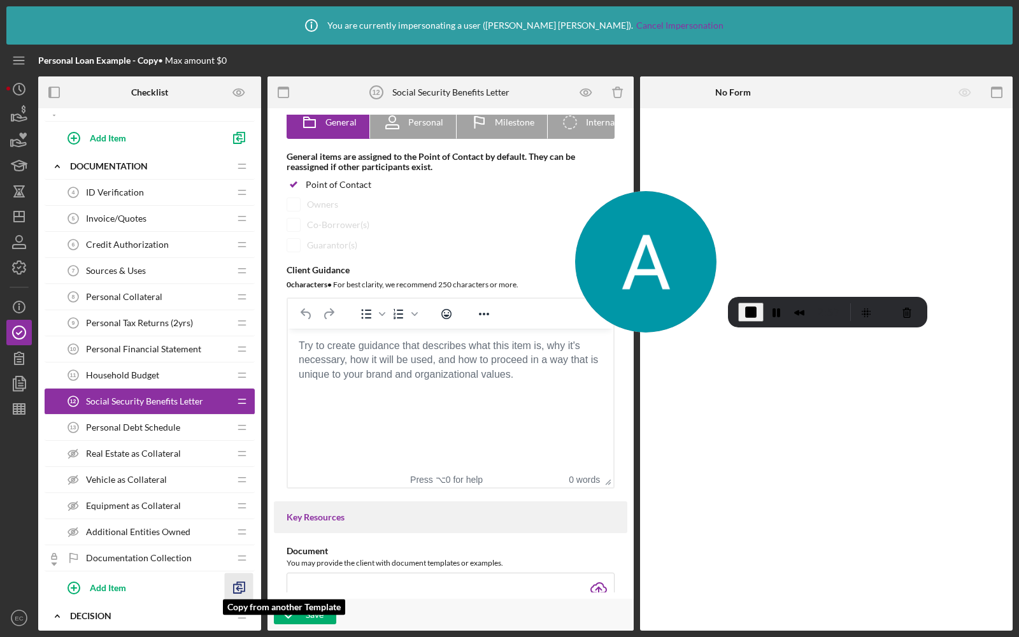
click at [236, 587] on polyline "button" at bounding box center [238, 589] width 4 height 4
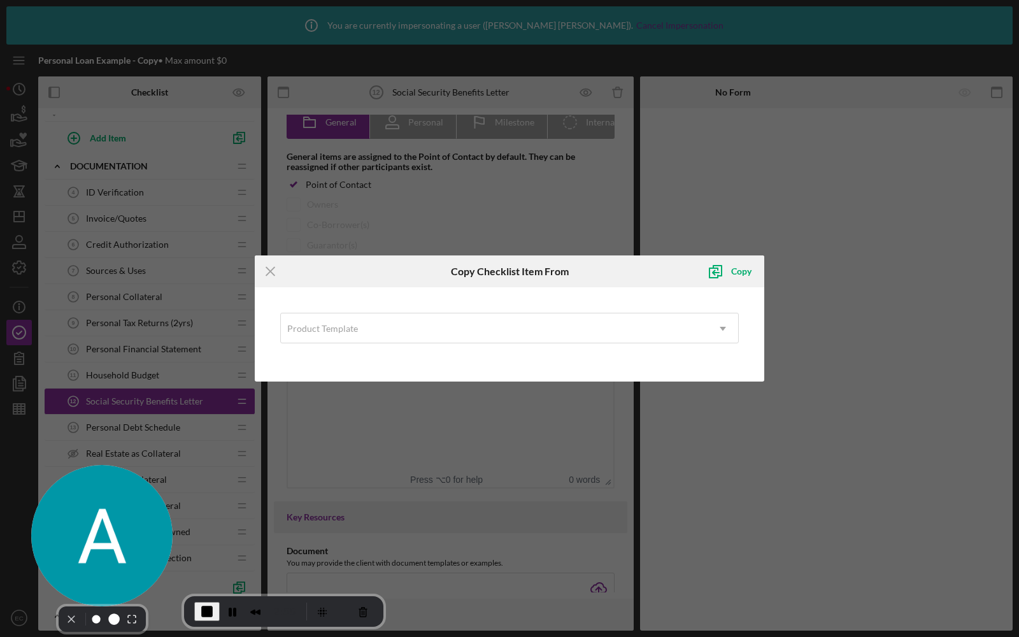
drag, startPoint x: 648, startPoint y: 245, endPoint x: 82, endPoint y: 636, distance: 688.3
click at [82, 636] on body "Icon/Info You are currently impersonating a user ( [PERSON_NAME] ). Cancel Impe…" at bounding box center [509, 318] width 1019 height 637
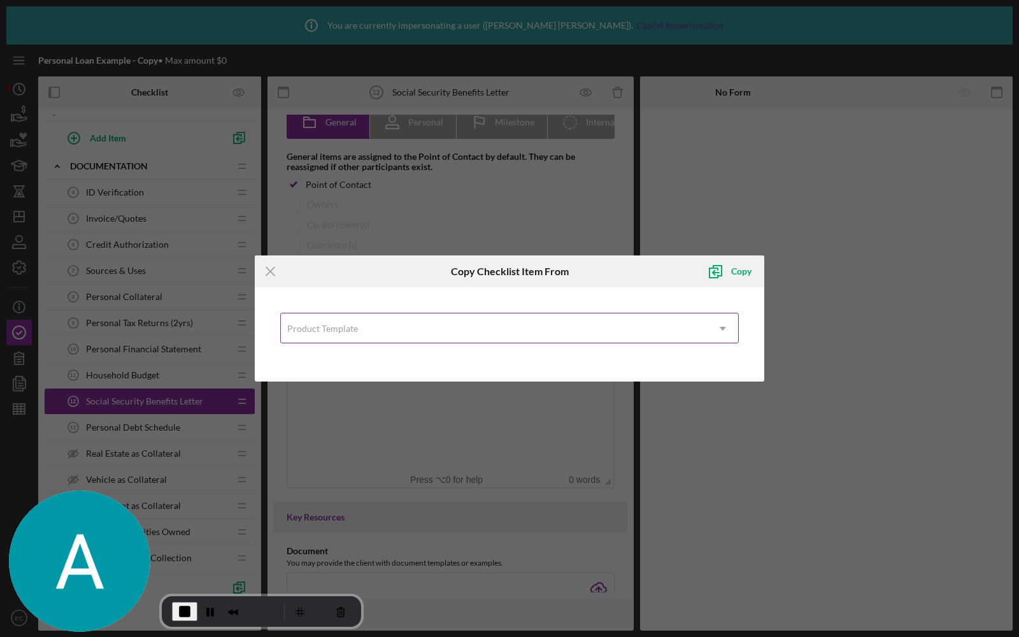
click at [376, 336] on div "Product Template" at bounding box center [494, 328] width 427 height 29
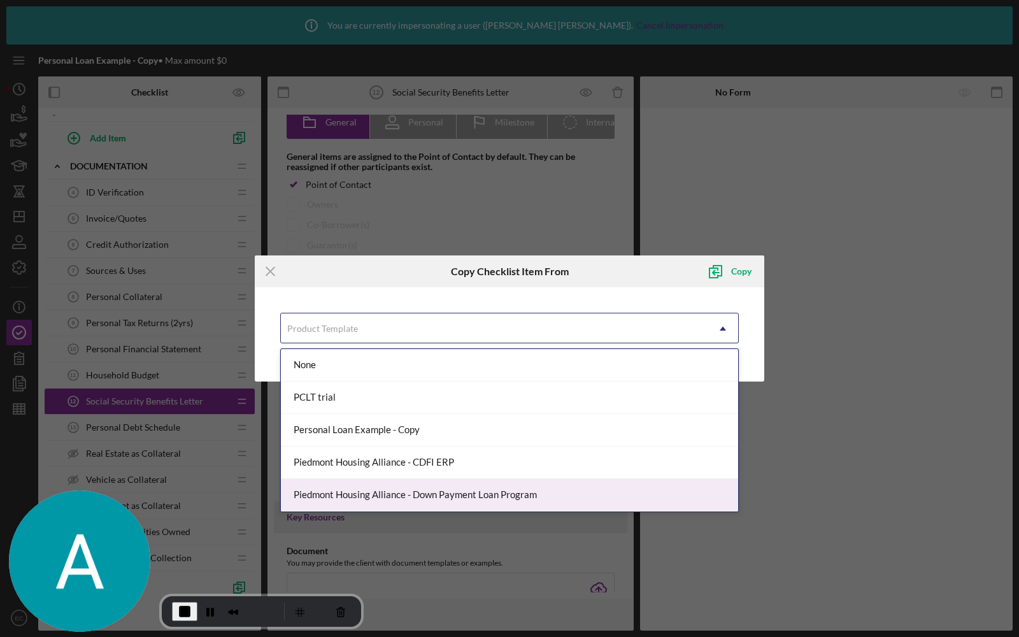
click at [359, 484] on div "Piedmont Housing Alliance - Down Payment Loan Program" at bounding box center [509, 495] width 457 height 32
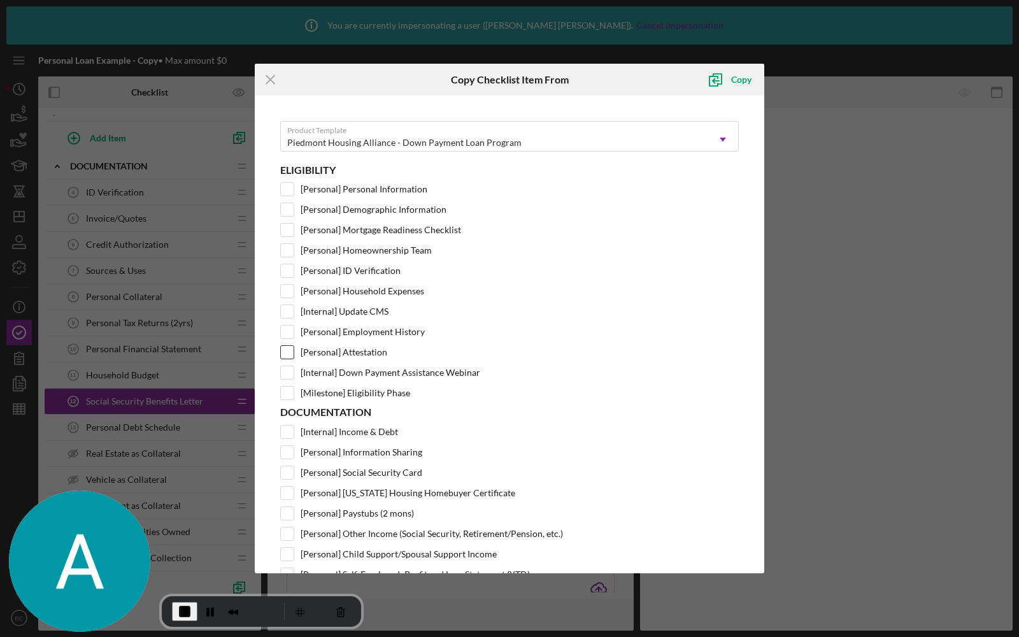
click at [285, 348] on input "[Personal] Attestation" at bounding box center [287, 352] width 13 height 13
checkbox input "true"
click at [289, 326] on input "[Personal] Employment History" at bounding box center [287, 332] width 13 height 13
checkbox input "true"
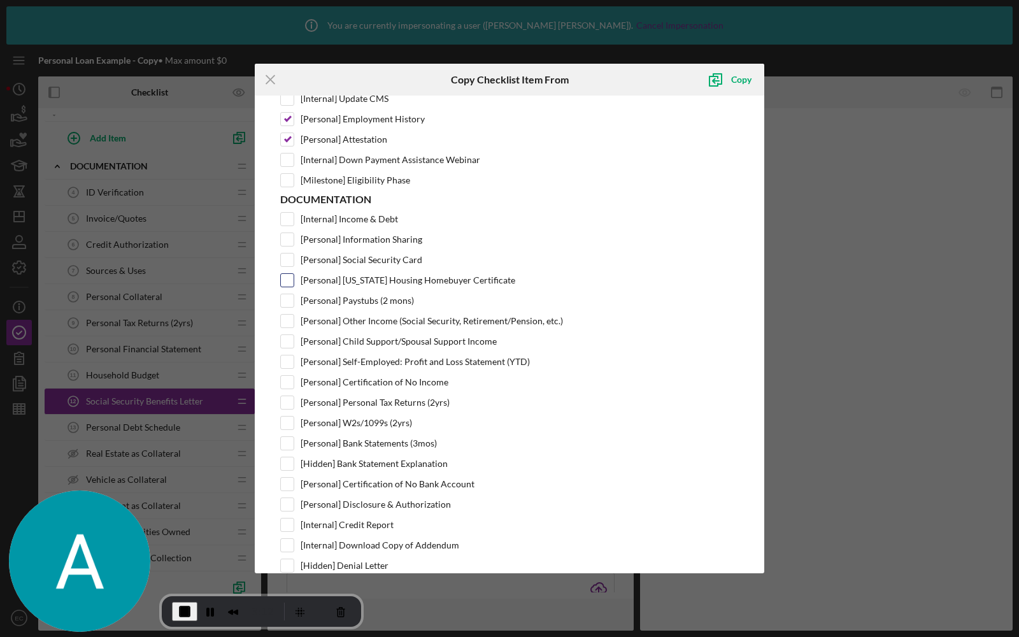
scroll to position [223, 0]
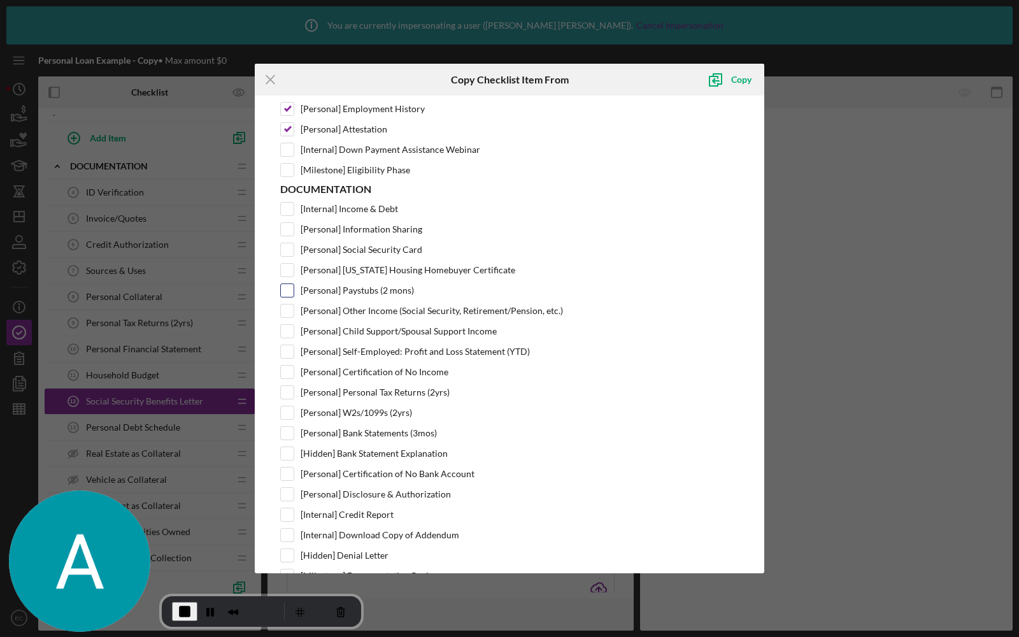
click at [287, 284] on input "[Personal] Paystubs (2 mons)" at bounding box center [287, 290] width 13 height 13
checkbox input "true"
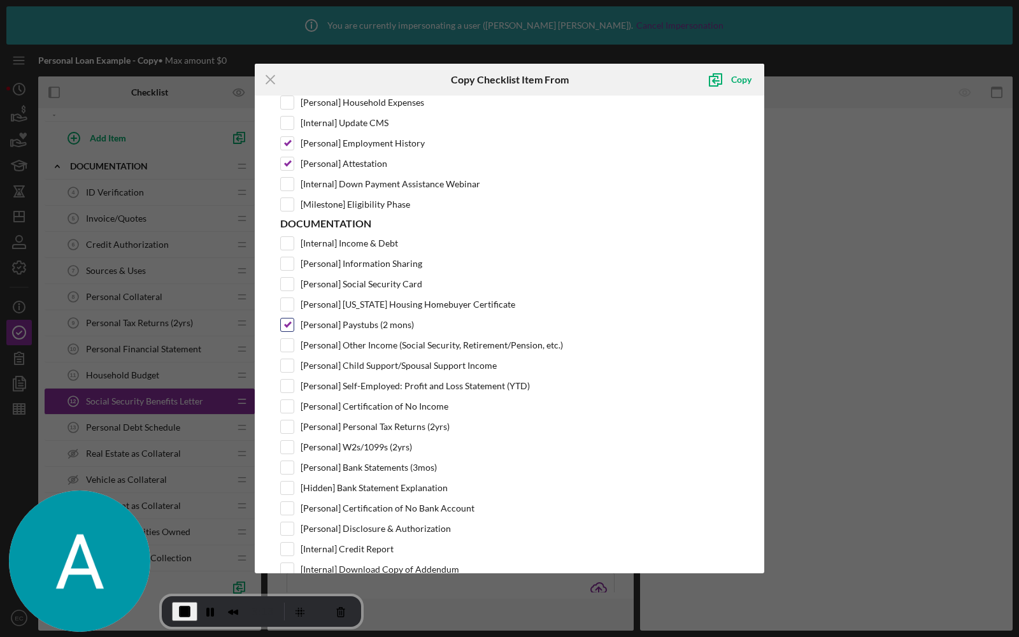
scroll to position [159, 0]
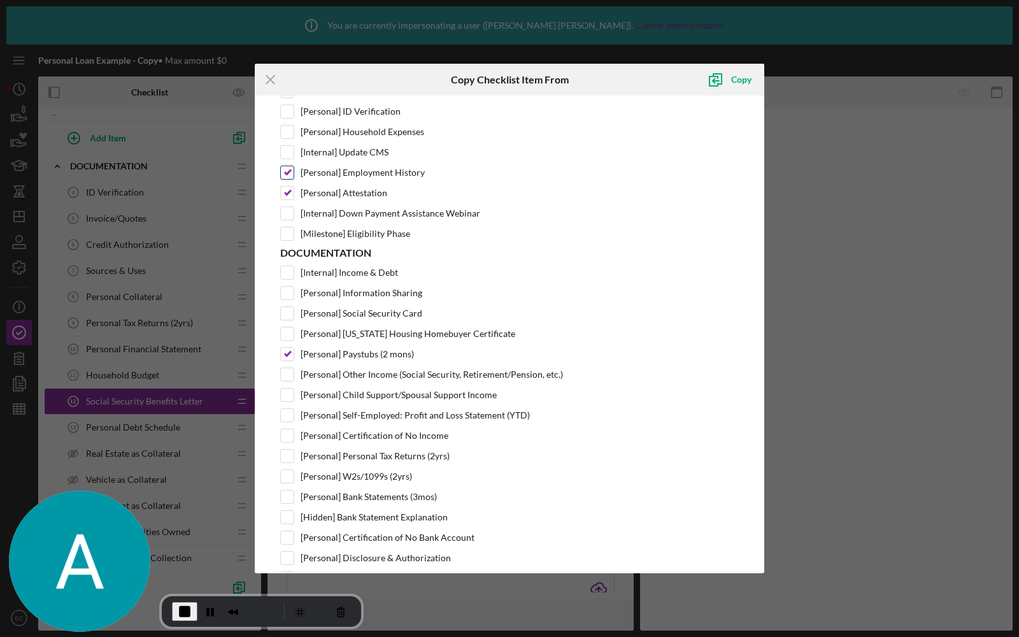
click at [290, 166] on input "[Personal] Employment History" at bounding box center [287, 172] width 13 height 13
checkbox input "false"
click at [287, 187] on input "[Personal] Attestation" at bounding box center [287, 193] width 13 height 13
checkbox input "false"
click at [735, 78] on div "Copy" at bounding box center [741, 79] width 20 height 25
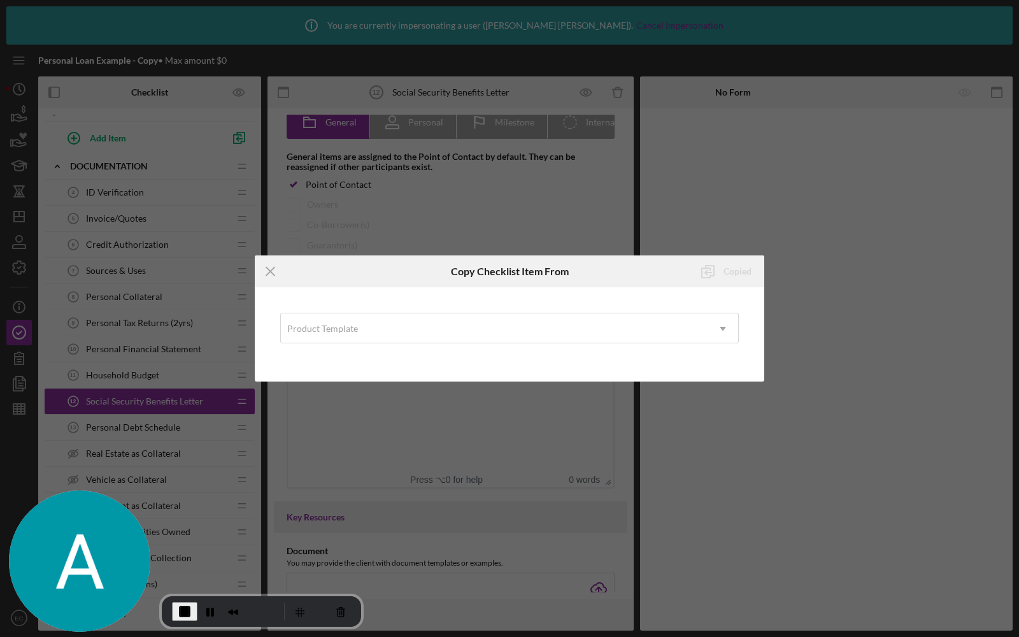
scroll to position [0, 0]
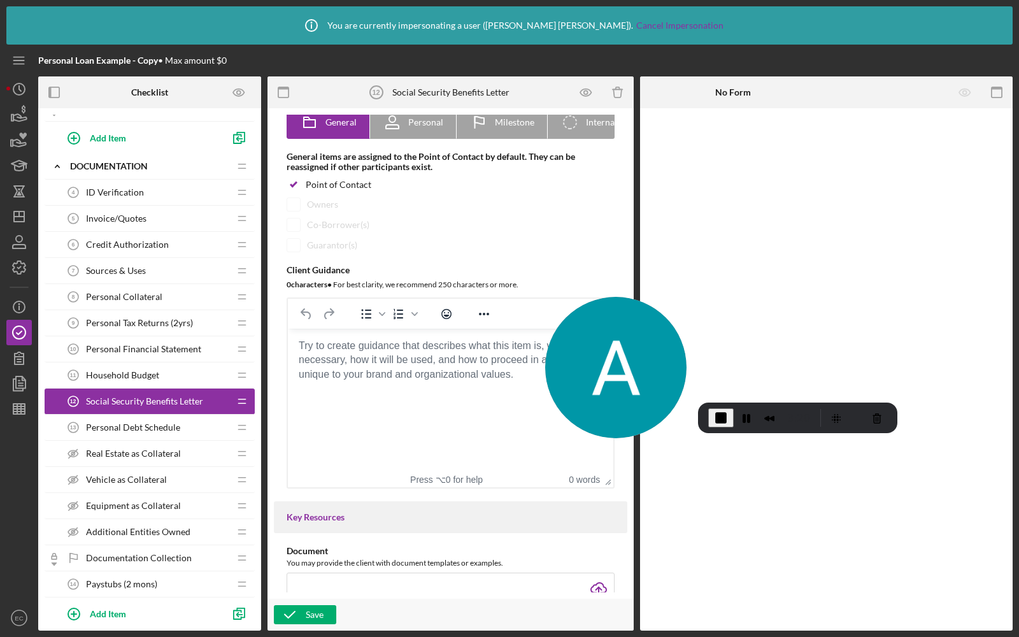
drag, startPoint x: 104, startPoint y: 515, endPoint x: 741, endPoint y: 304, distance: 671.4
click at [687, 304] on img at bounding box center [615, 367] width 141 height 141
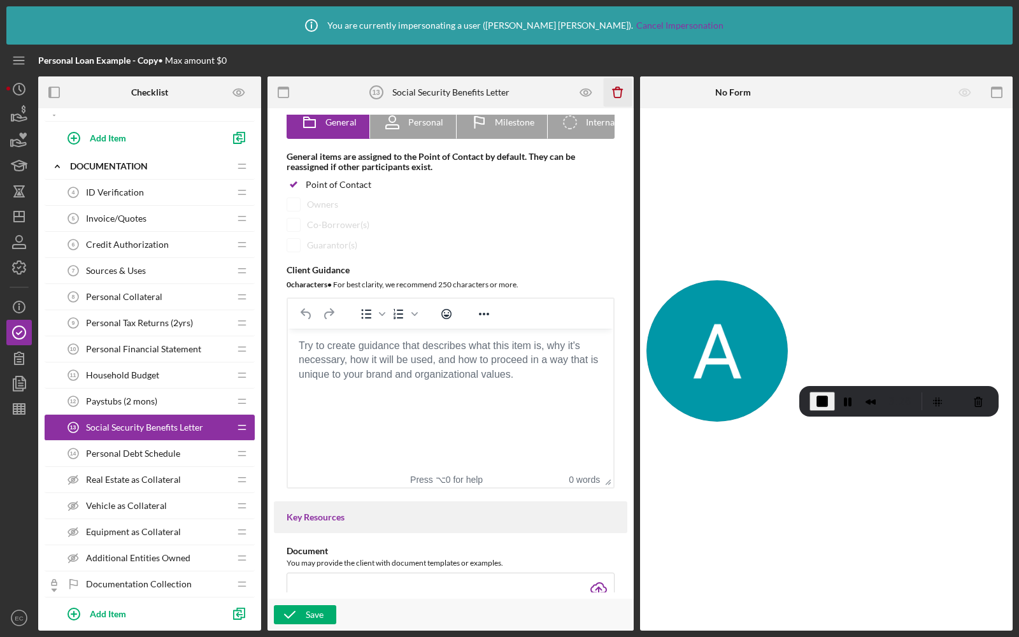
click at [617, 92] on icon "Icon/Delete" at bounding box center [618, 92] width 29 height 29
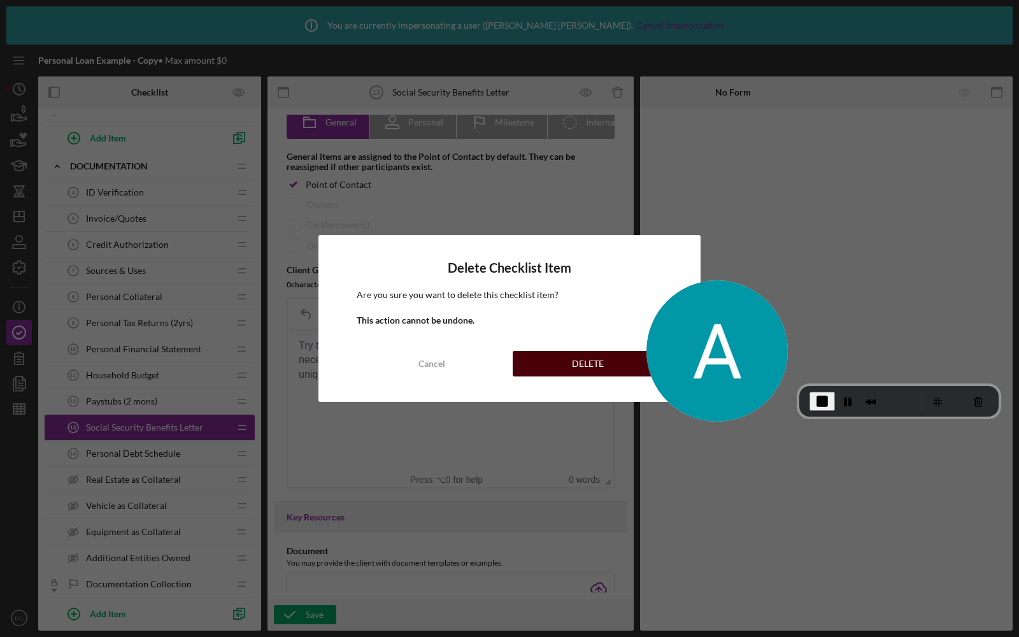
click at [548, 354] on button "DELETE" at bounding box center [588, 363] width 150 height 25
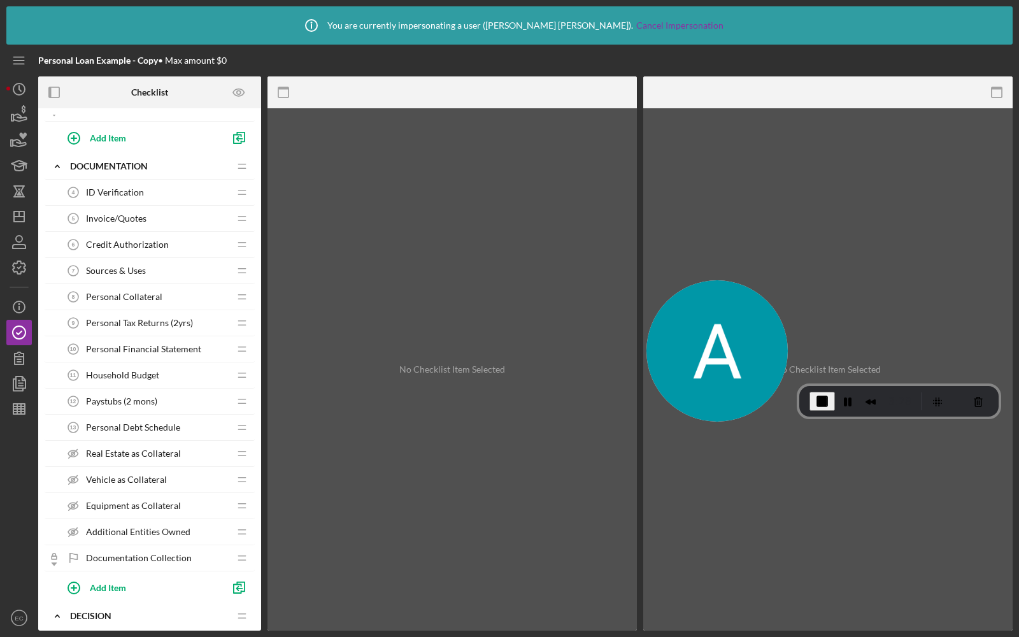
click at [141, 396] on span "Paystubs (2 mons)" at bounding box center [121, 401] width 71 height 10
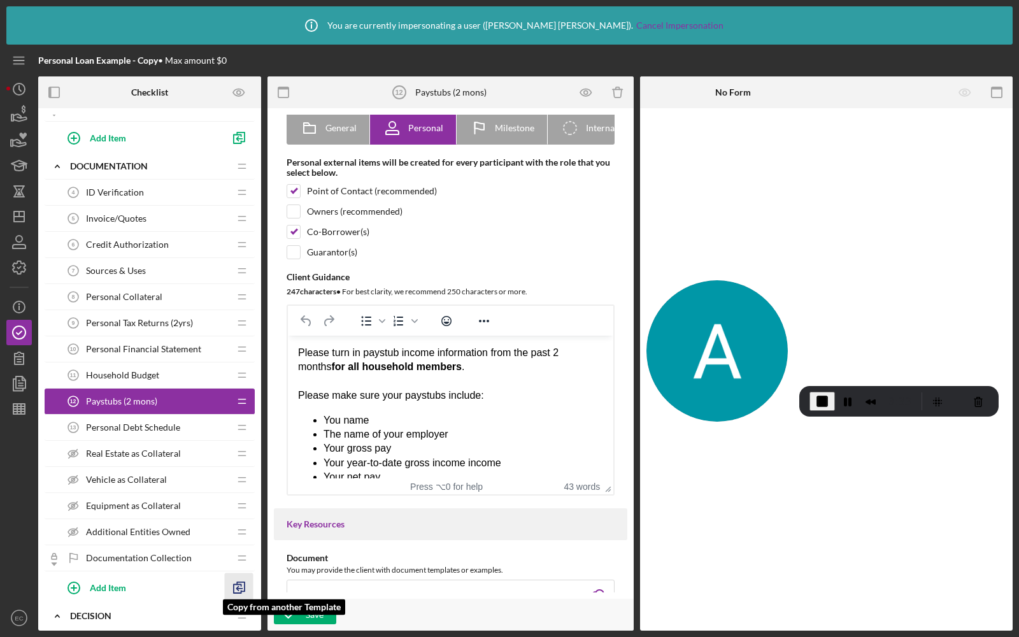
click at [234, 585] on polyline "button" at bounding box center [238, 589] width 8 height 9
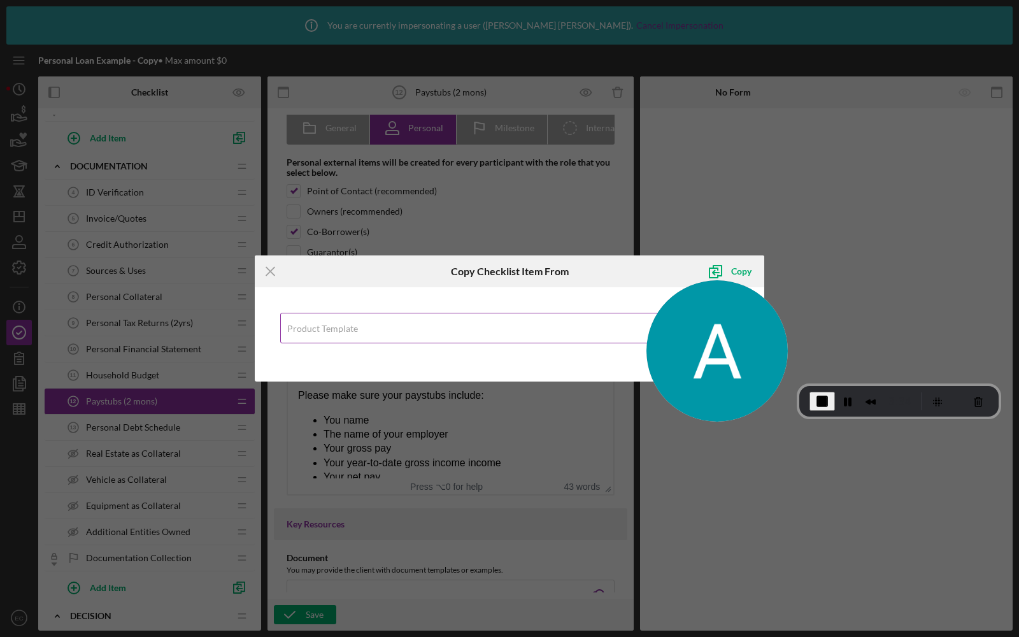
click at [322, 338] on div "Product Template" at bounding box center [494, 328] width 427 height 29
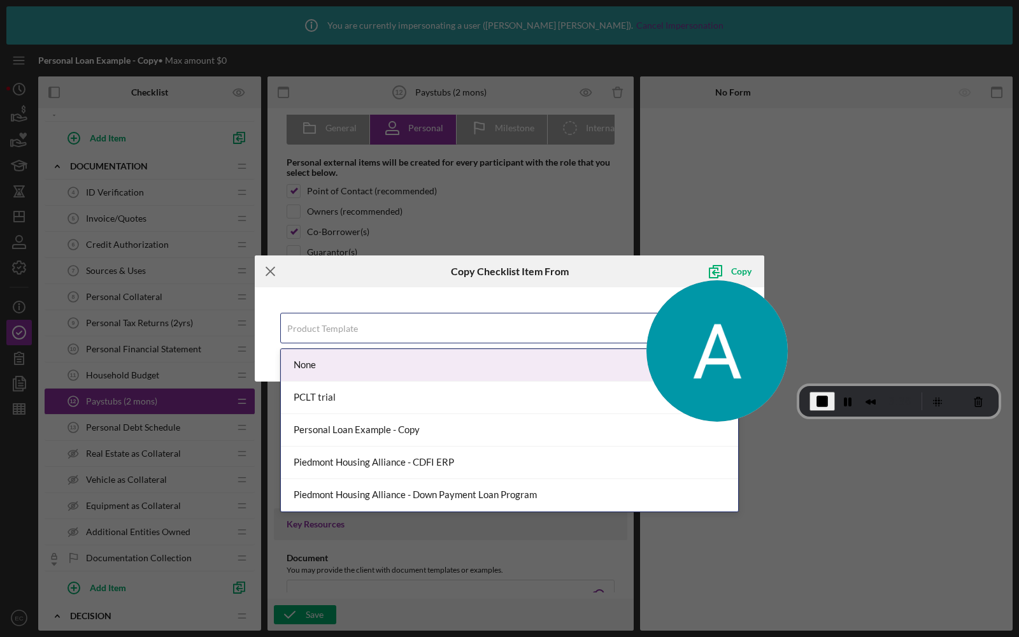
click at [267, 269] on icon "Icon/Menu Close" at bounding box center [271, 271] width 32 height 32
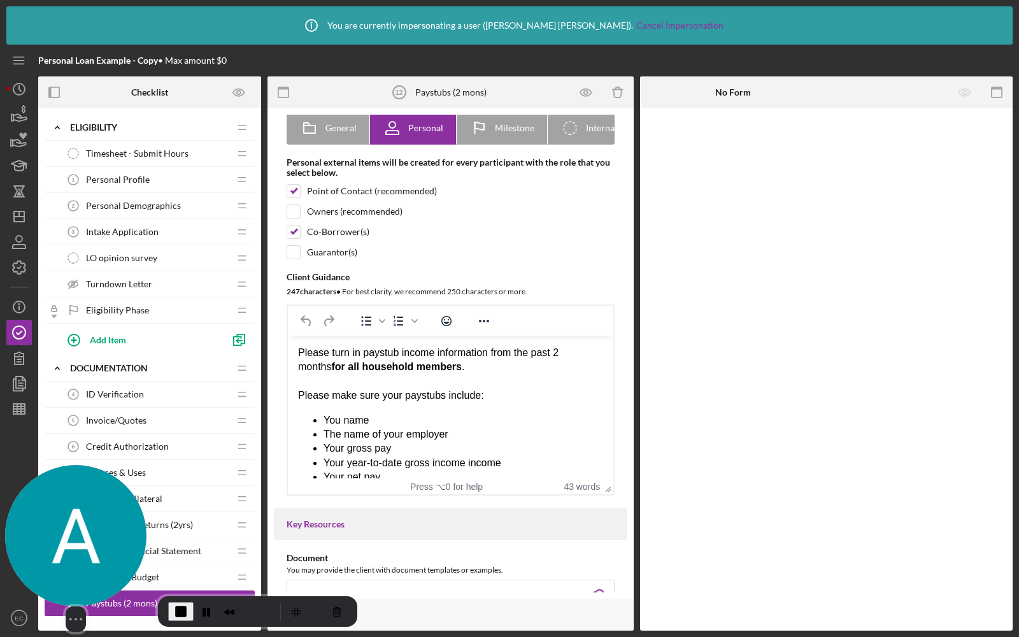
drag, startPoint x: 697, startPoint y: 310, endPoint x: 67, endPoint y: 512, distance: 661.6
click at [67, 512] on img at bounding box center [75, 535] width 141 height 141
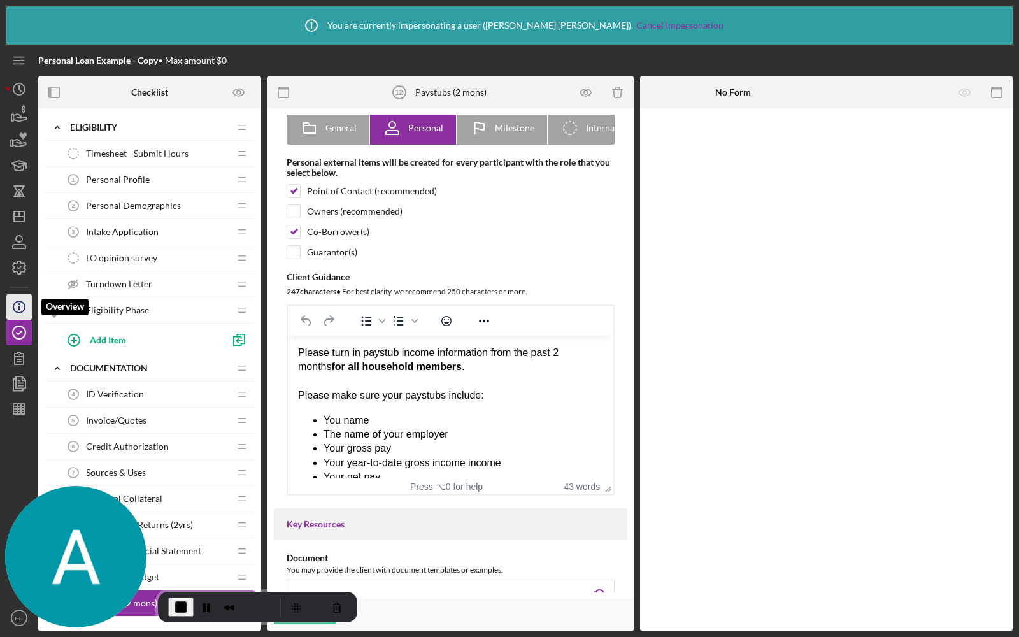
click at [17, 306] on icon "Icon/Info" at bounding box center [19, 307] width 32 height 32
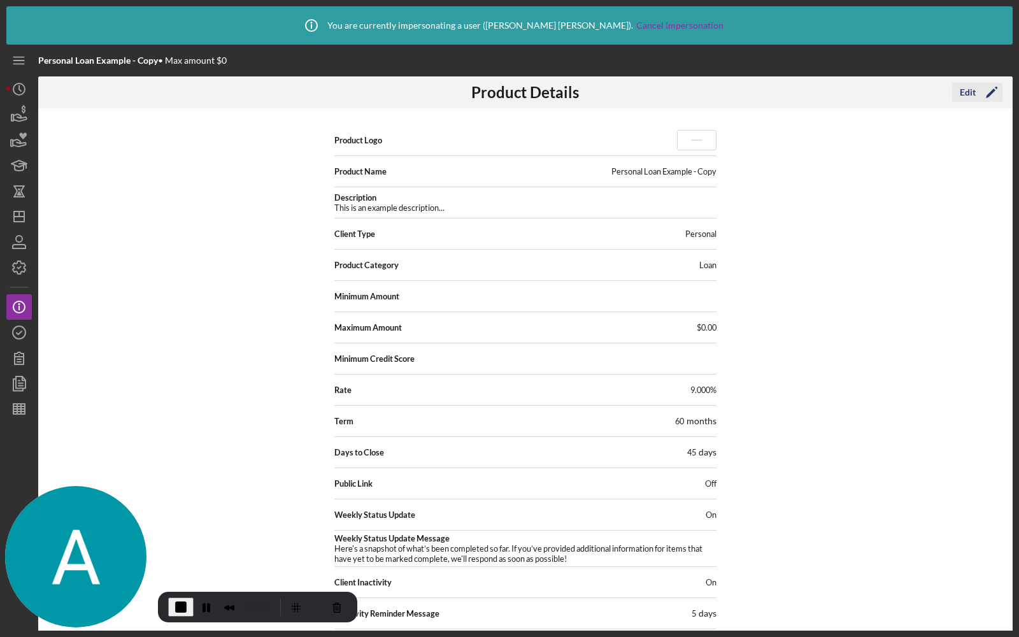
click at [957, 94] on button "Edit Icon/Edit" at bounding box center [977, 92] width 50 height 19
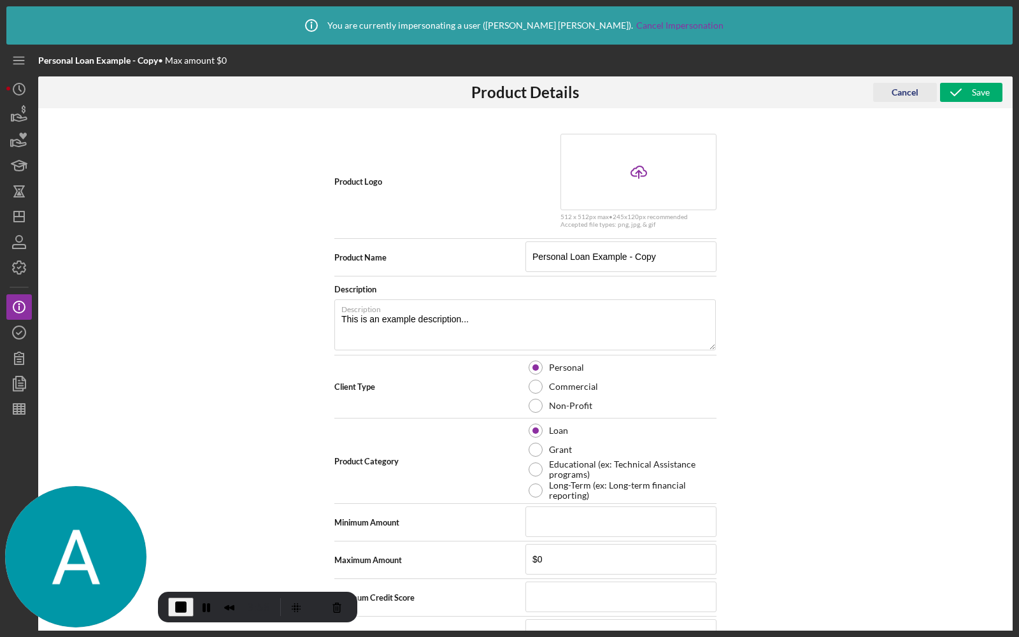
click at [909, 94] on div "Cancel" at bounding box center [905, 92] width 27 height 19
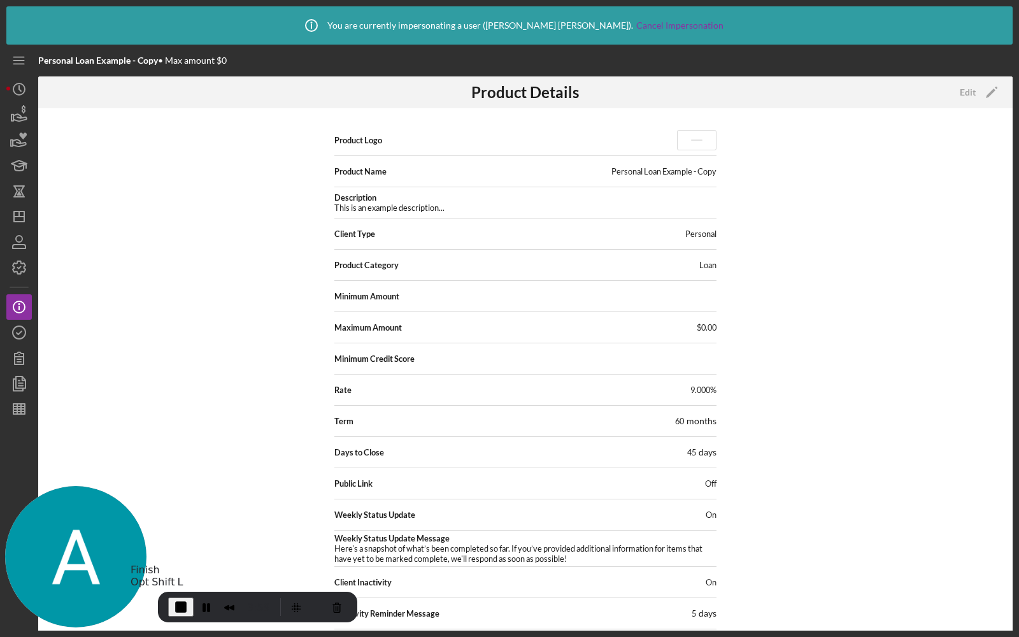
click at [179, 606] on span "End Recording" at bounding box center [180, 606] width 15 height 15
